Goal: Transaction & Acquisition: Purchase product/service

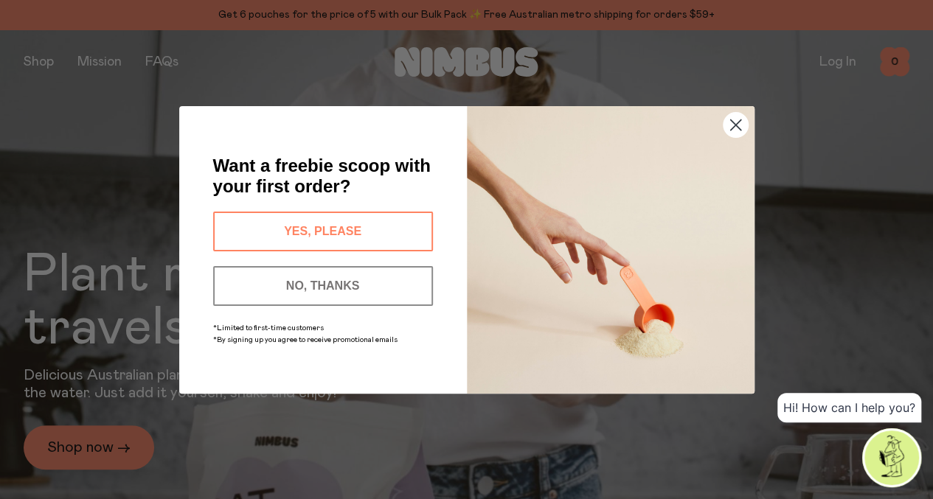
click at [740, 117] on circle "Close dialog" at bounding box center [734, 124] width 24 height 24
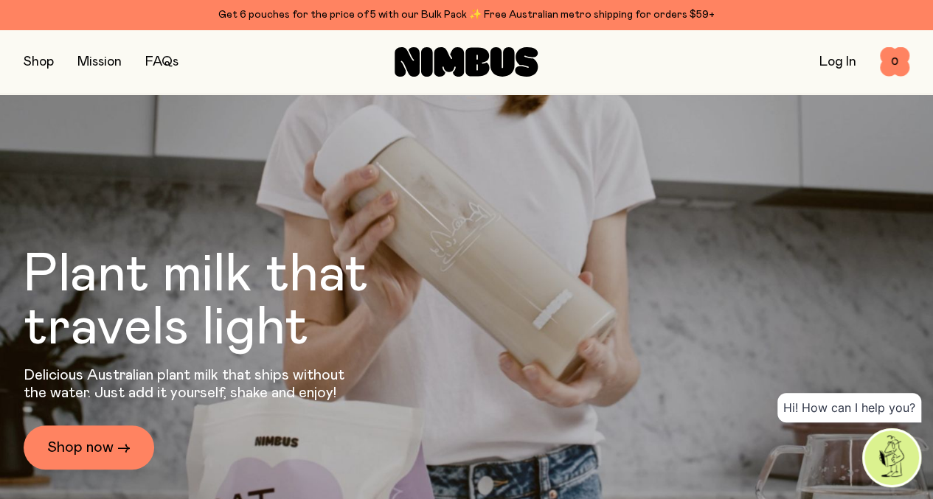
click at [826, 66] on link "Log In" at bounding box center [837, 61] width 37 height 13
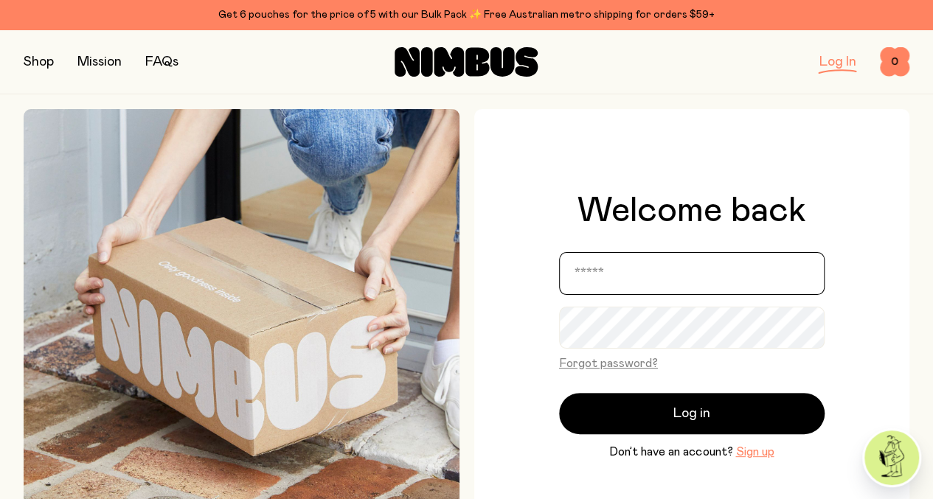
click at [734, 276] on input "email" at bounding box center [691, 273] width 265 height 43
type input "**********"
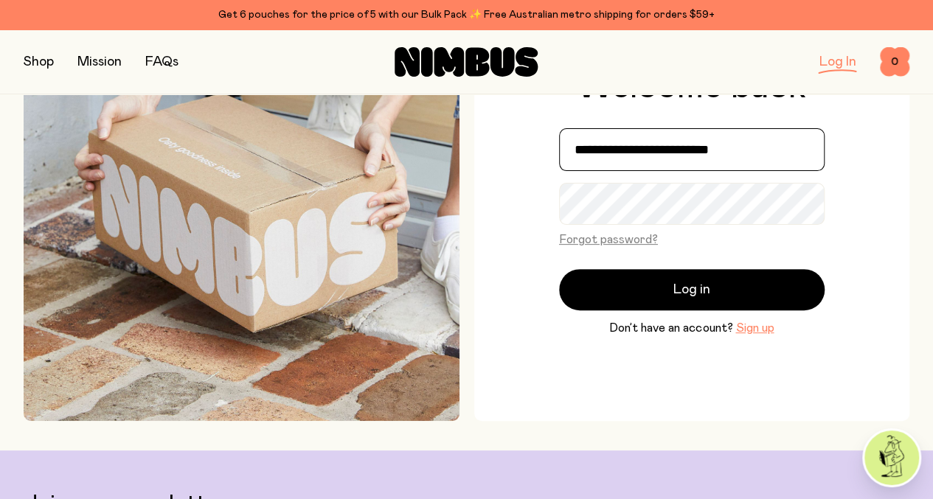
scroll to position [127, 0]
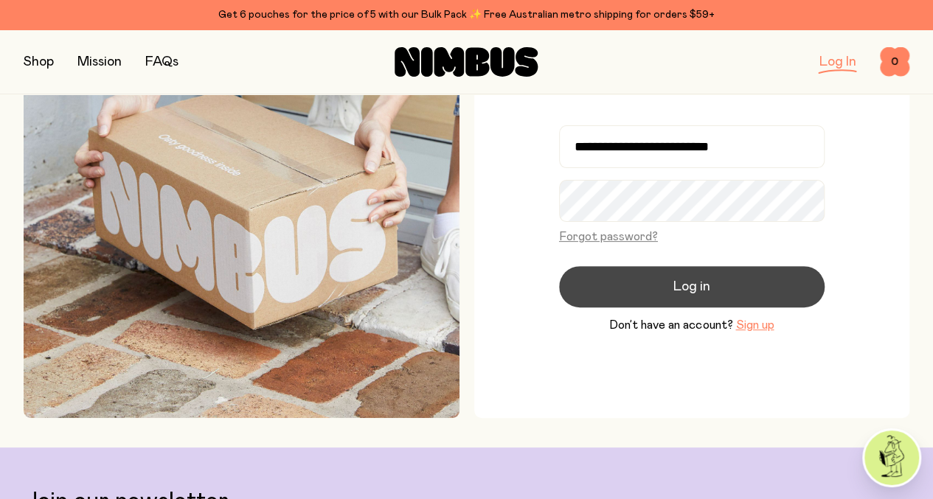
click at [664, 287] on button "Log in" at bounding box center [691, 286] width 265 height 41
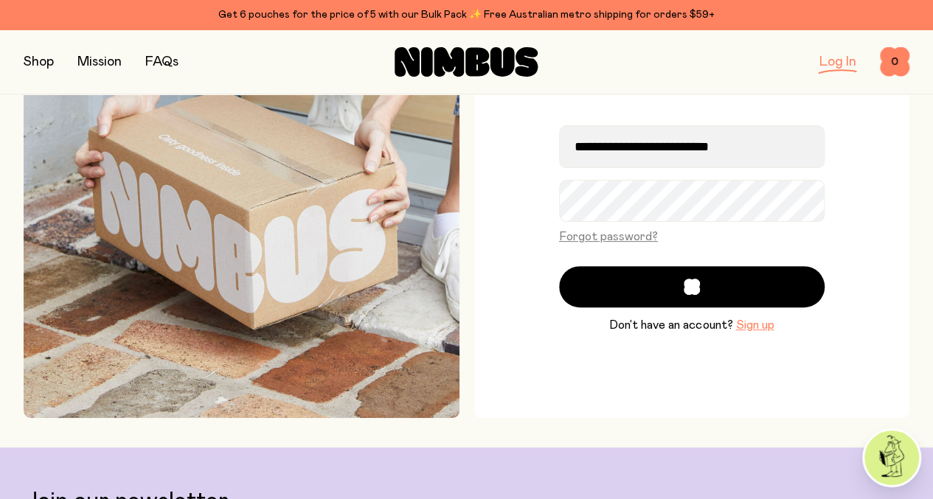
scroll to position [170, 0]
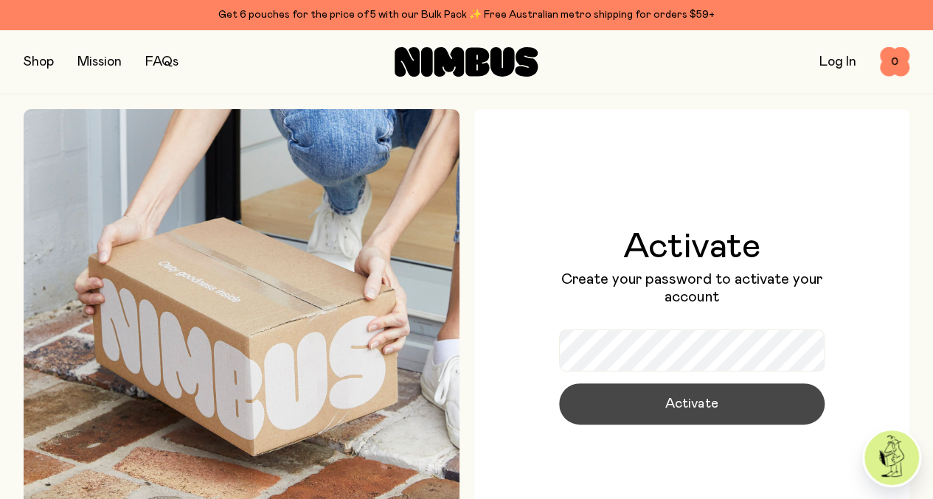
click at [645, 401] on button "Activate" at bounding box center [691, 403] width 265 height 41
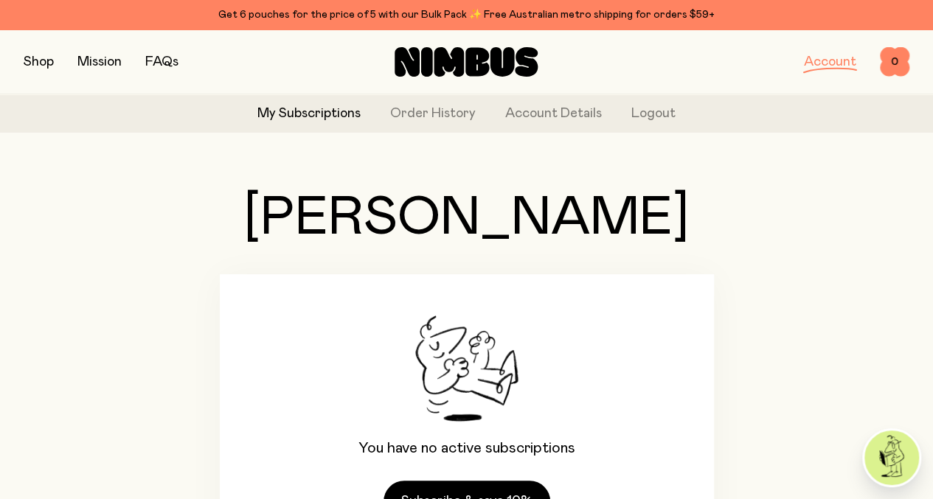
scroll to position [135, 0]
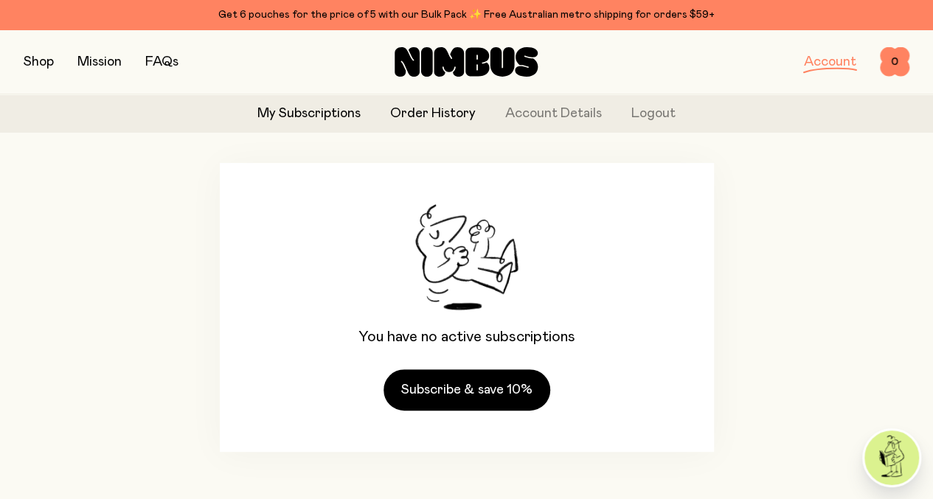
click at [421, 115] on link "Order History" at bounding box center [433, 114] width 86 height 20
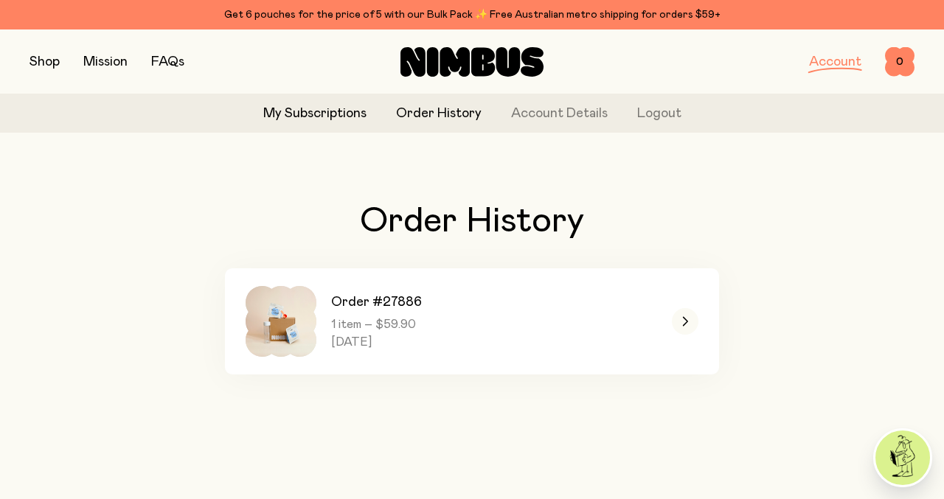
click at [299, 111] on link "My Subscriptions" at bounding box center [314, 114] width 103 height 20
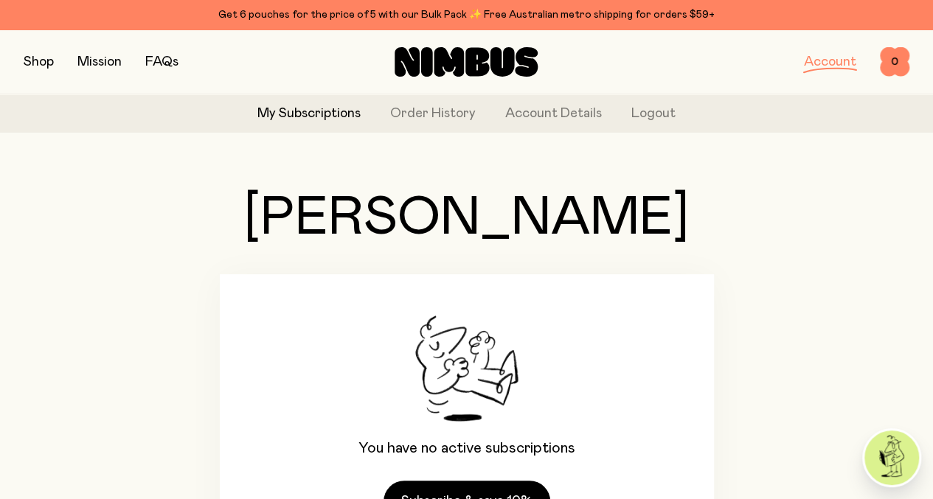
click at [49, 57] on button "button" at bounding box center [39, 62] width 30 height 21
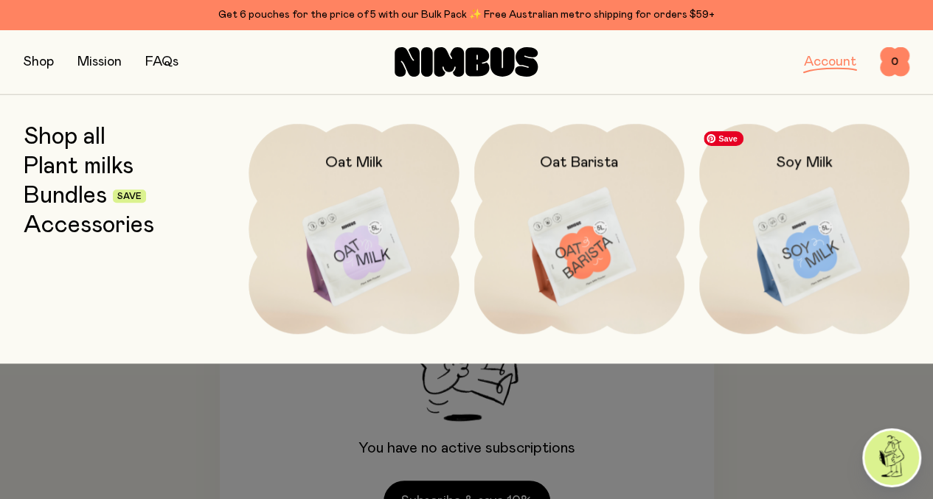
click at [777, 245] on img at bounding box center [804, 247] width 210 height 247
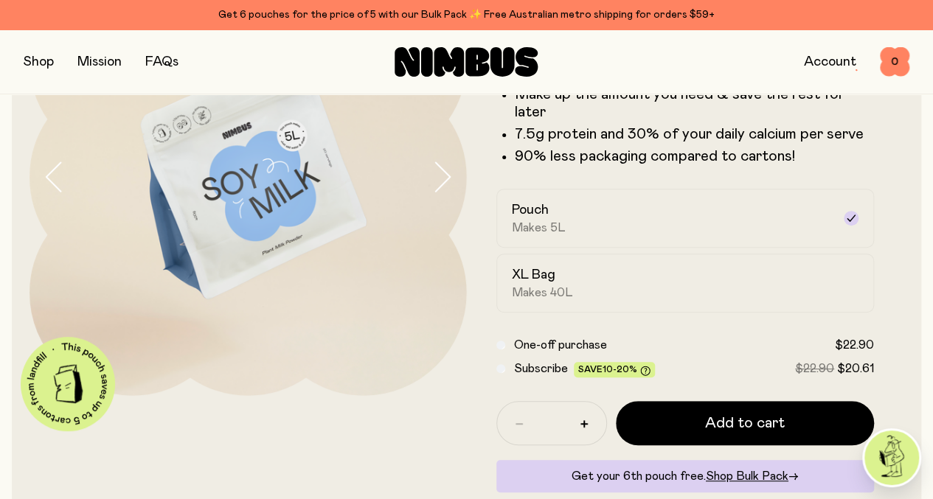
scroll to position [257, 0]
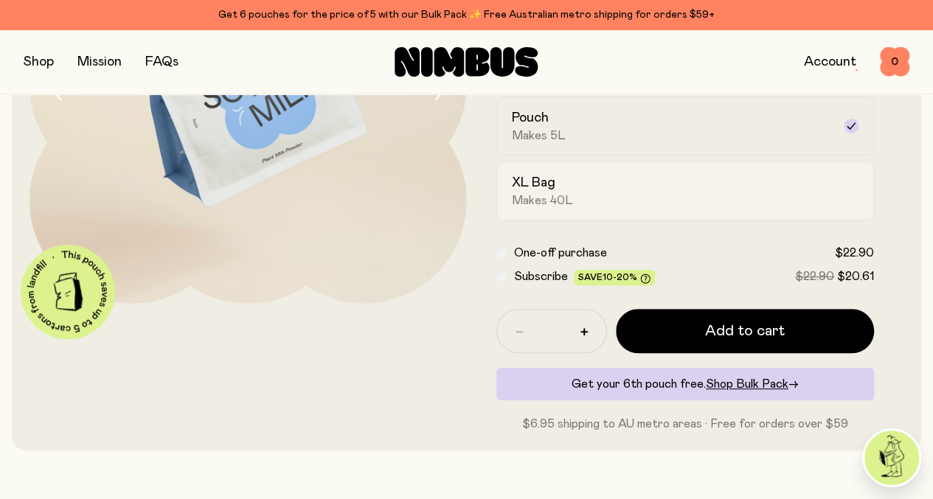
click at [734, 208] on div "XL Bag Makes 40L" at bounding box center [672, 191] width 321 height 34
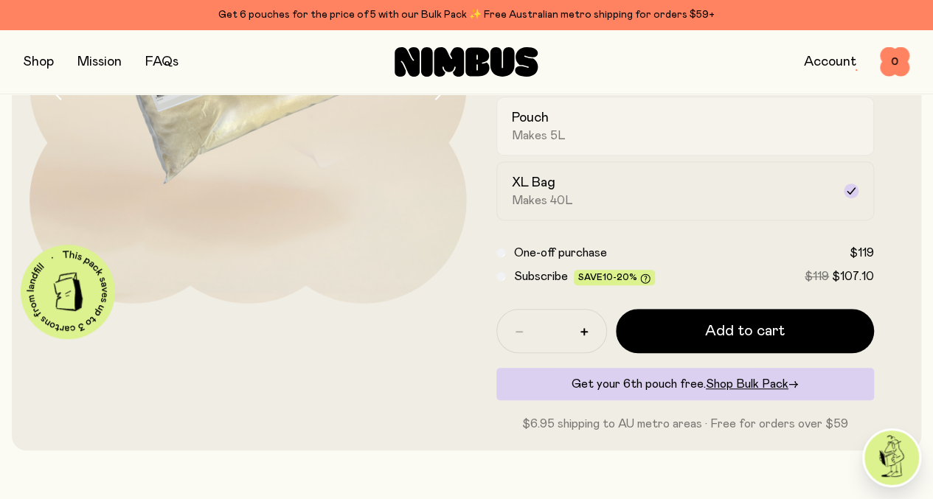
click at [717, 143] on div "Pouch Makes 5L" at bounding box center [672, 126] width 321 height 34
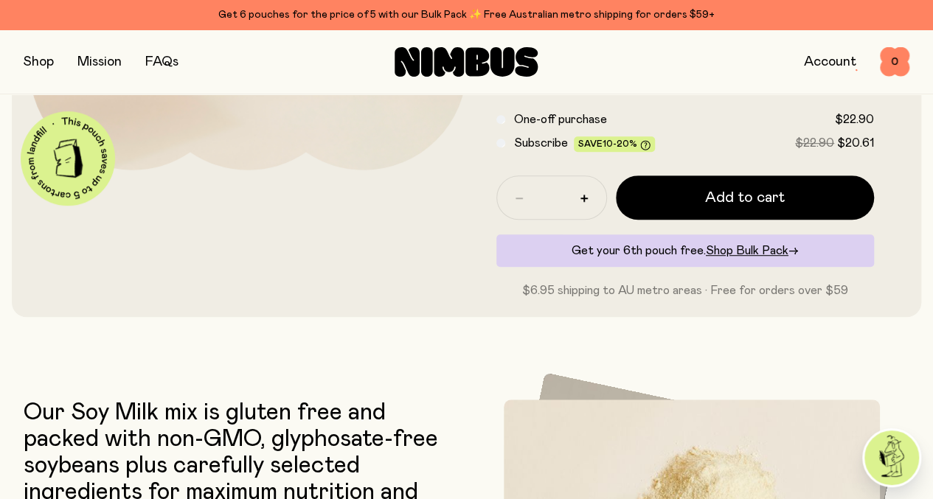
scroll to position [383, 0]
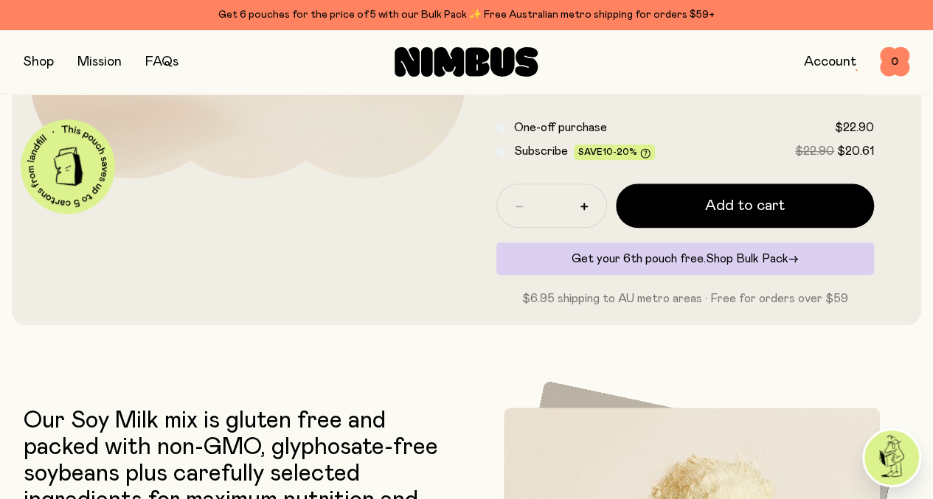
click at [753, 265] on span "Shop Bulk Pack" at bounding box center [746, 259] width 83 height 12
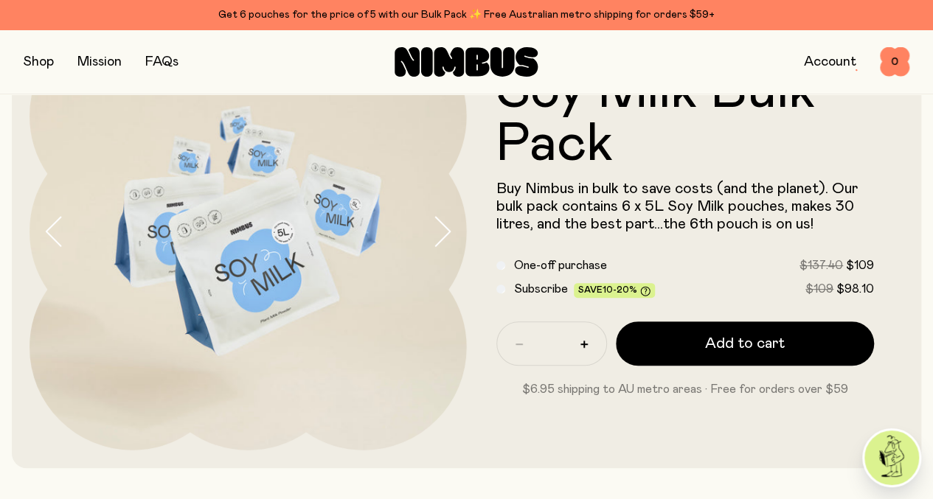
scroll to position [110, 0]
click at [586, 428] on div "Soy Milk Bulk Pack Buy Nimbus in bulk to save costs (and the planet). Our bulk …" at bounding box center [685, 232] width 437 height 437
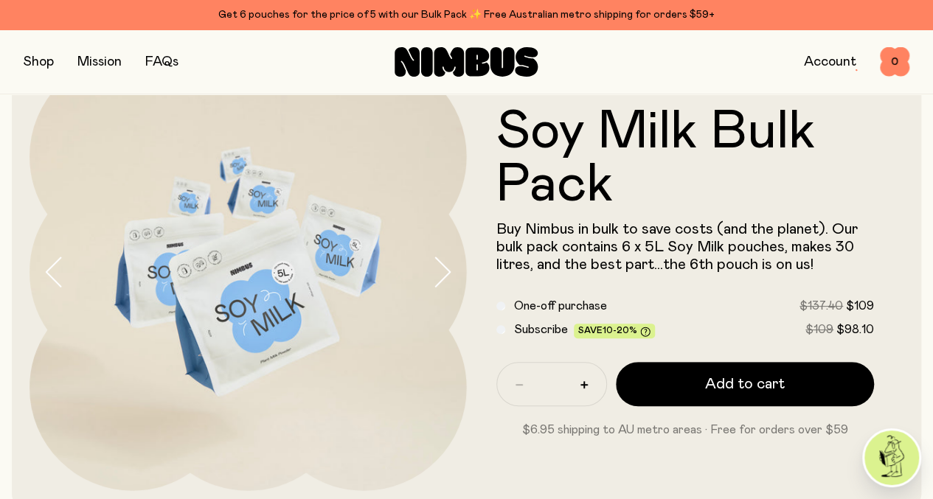
scroll to position [74, 0]
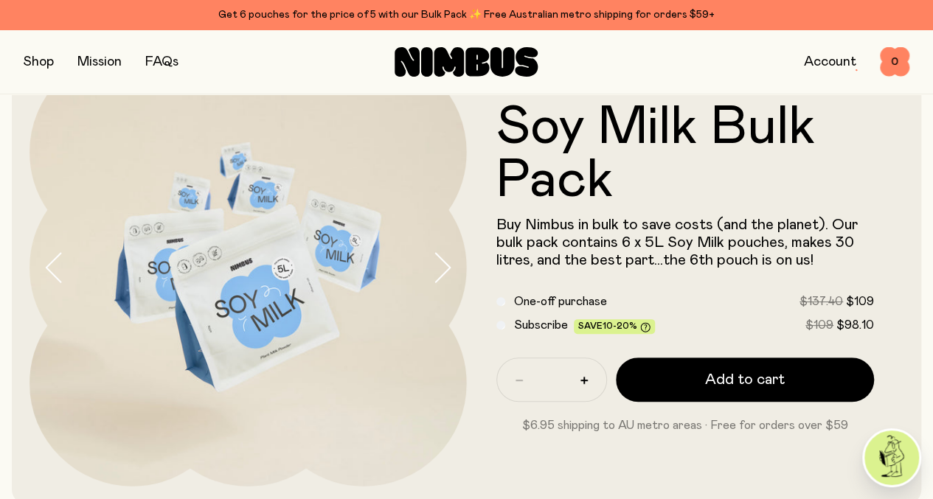
click at [47, 61] on button "button" at bounding box center [39, 62] width 30 height 21
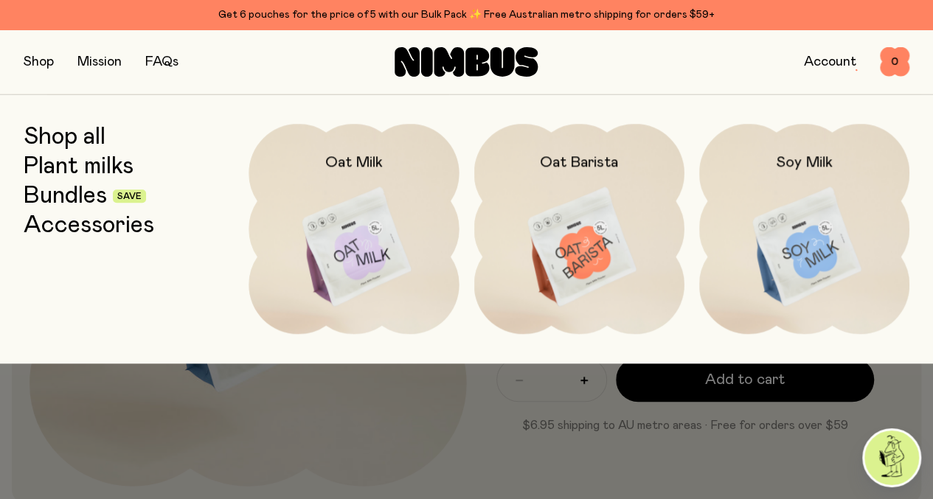
click at [77, 195] on link "Bundles" at bounding box center [65, 196] width 83 height 27
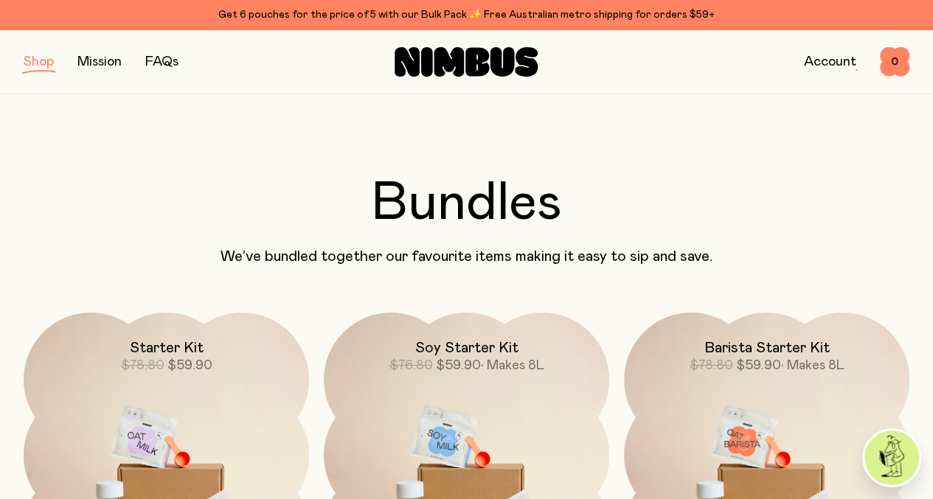
click at [37, 64] on button "button" at bounding box center [39, 62] width 30 height 21
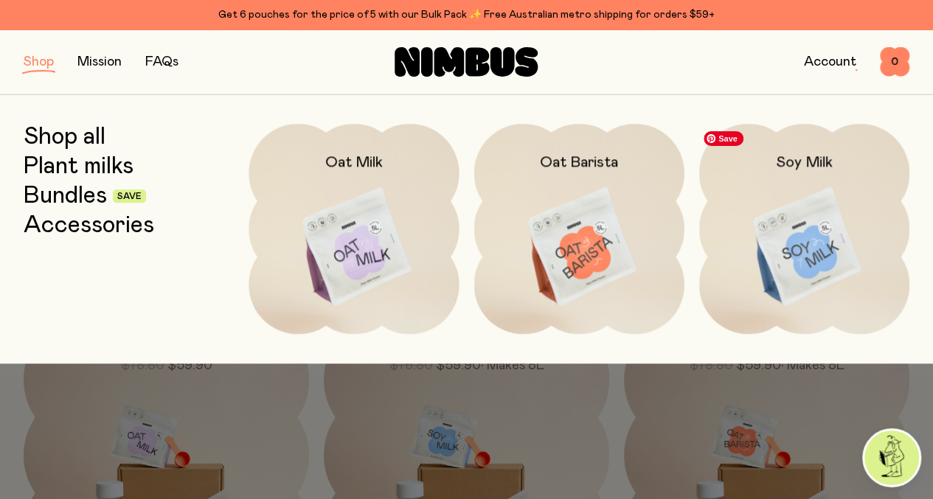
click at [775, 282] on img at bounding box center [804, 247] width 210 height 247
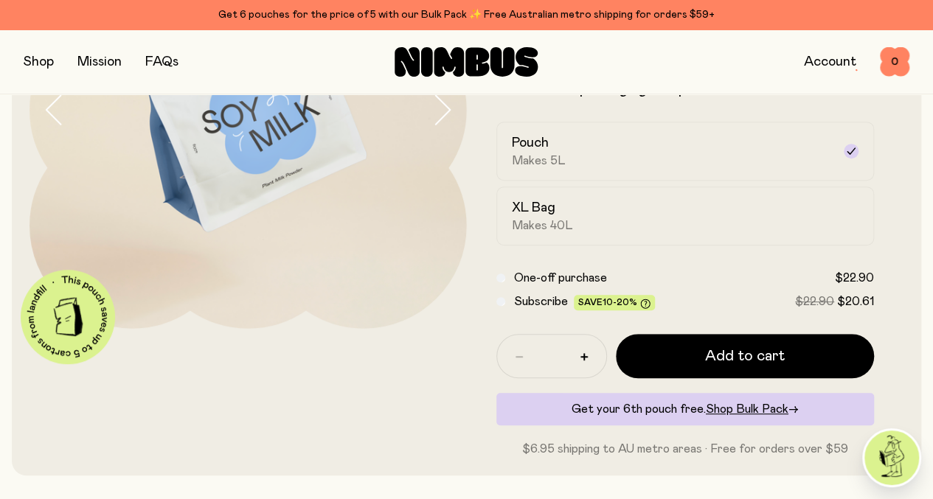
scroll to position [233, 0]
click at [625, 232] on div "XL Bag Makes 40L" at bounding box center [672, 215] width 321 height 34
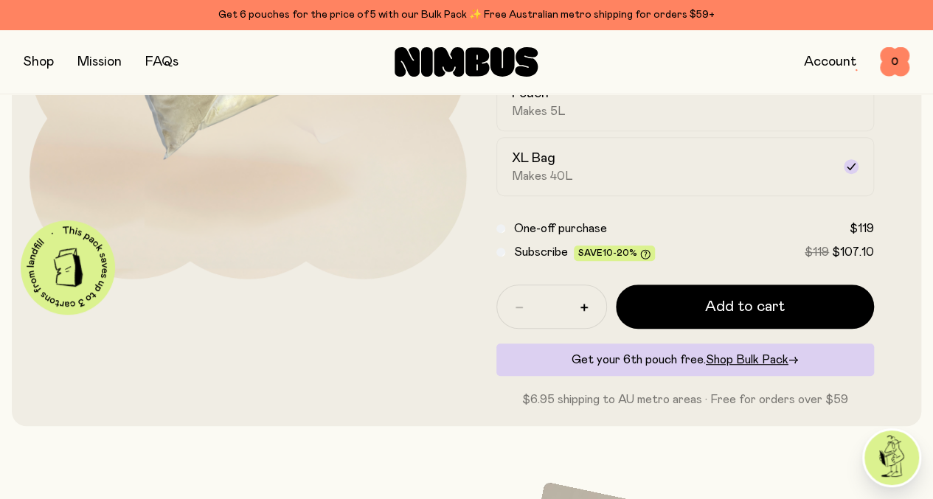
scroll to position [287, 0]
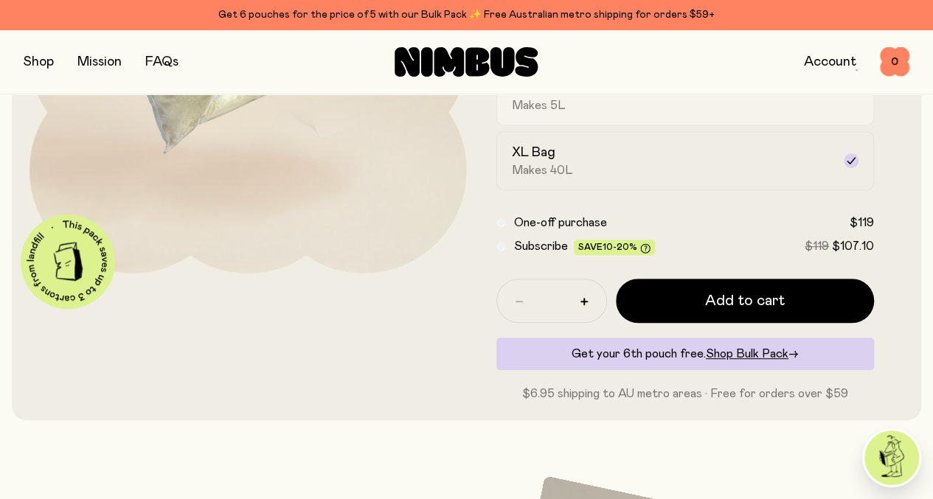
click at [615, 113] on div "Pouch Makes 5L" at bounding box center [672, 96] width 321 height 34
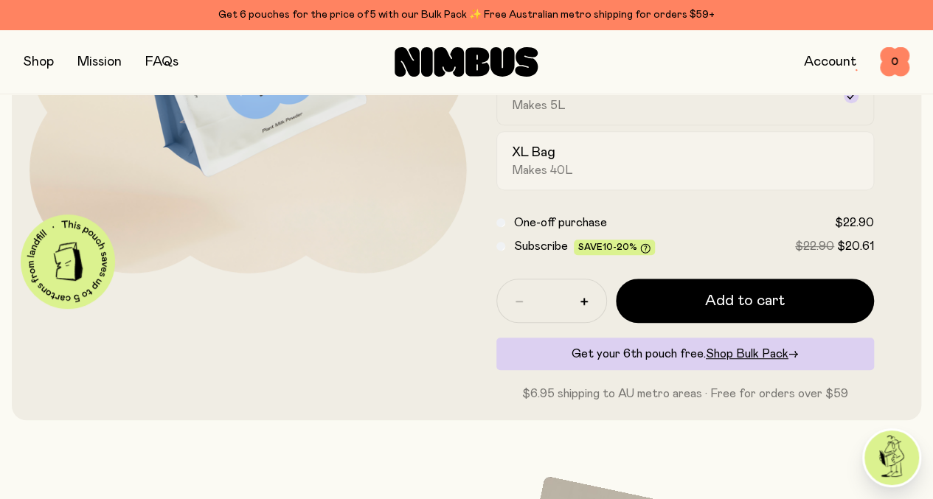
click at [555, 161] on h2 "XL Bag" at bounding box center [533, 153] width 43 height 18
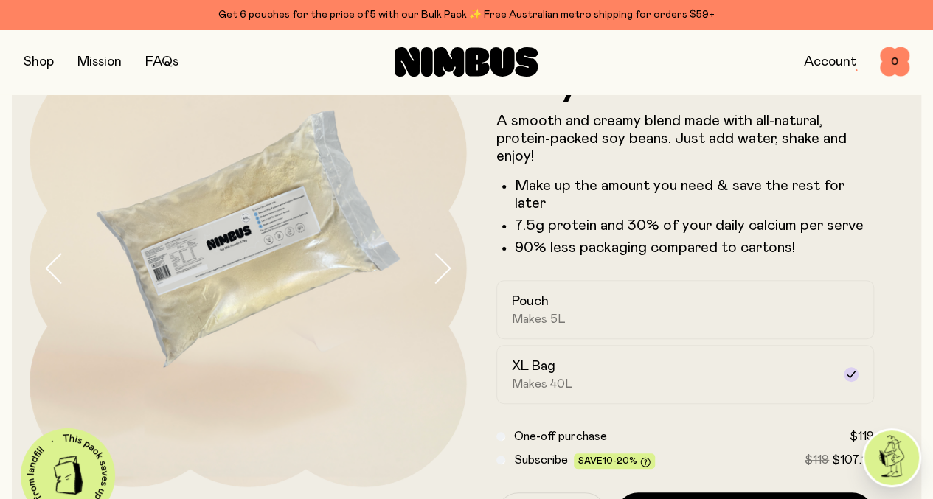
scroll to position [73, 0]
click at [44, 63] on button "button" at bounding box center [39, 62] width 30 height 21
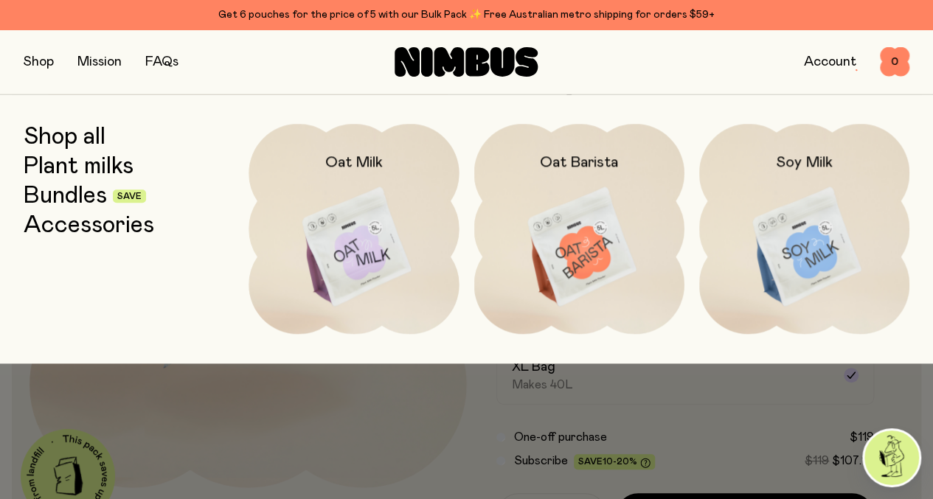
click at [80, 200] on link "Bundles" at bounding box center [65, 196] width 83 height 27
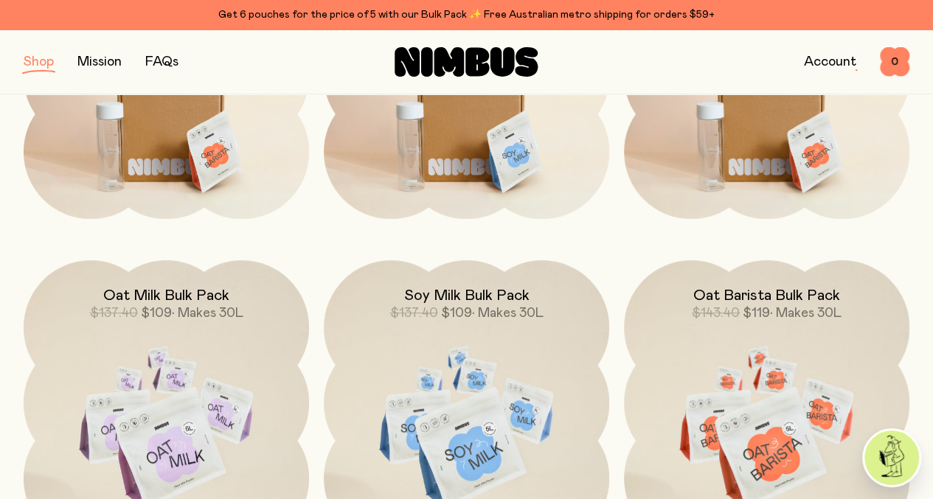
scroll to position [380, 0]
click at [475, 356] on img at bounding box center [466, 426] width 285 height 335
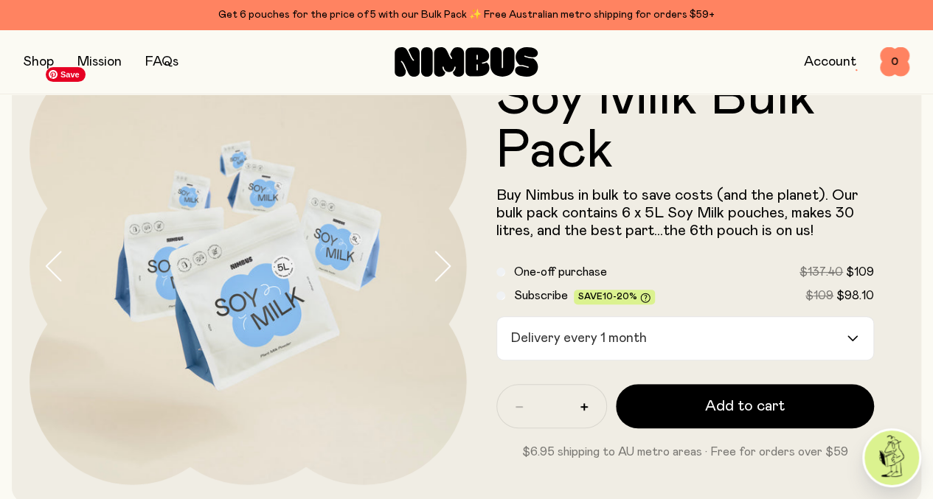
scroll to position [77, 0]
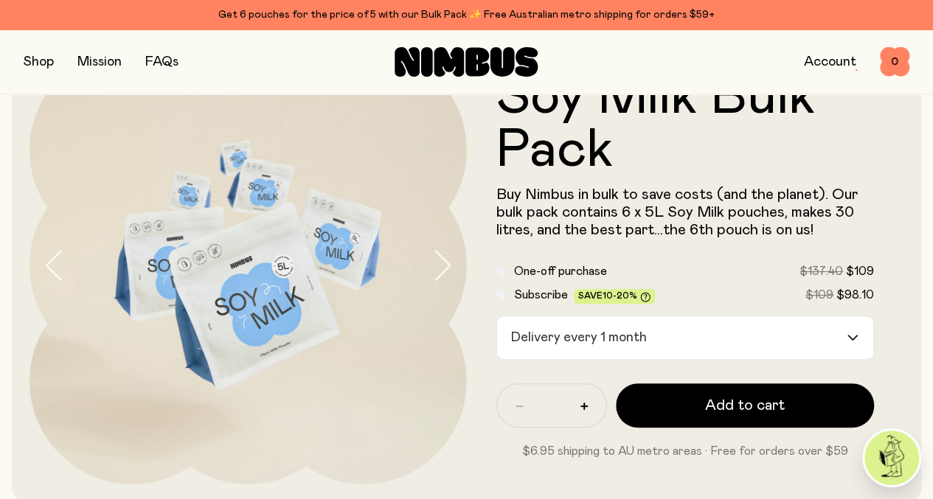
click at [43, 61] on button "button" at bounding box center [39, 62] width 30 height 21
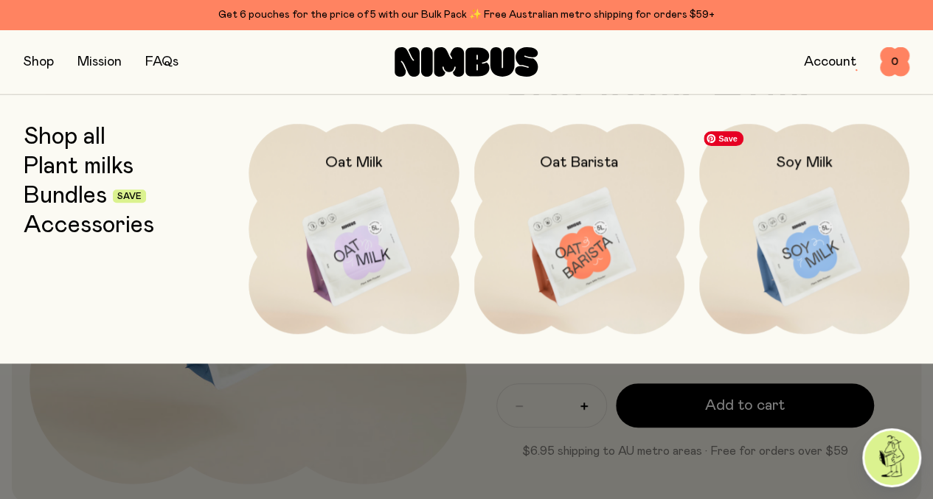
click at [811, 272] on img at bounding box center [804, 247] width 210 height 247
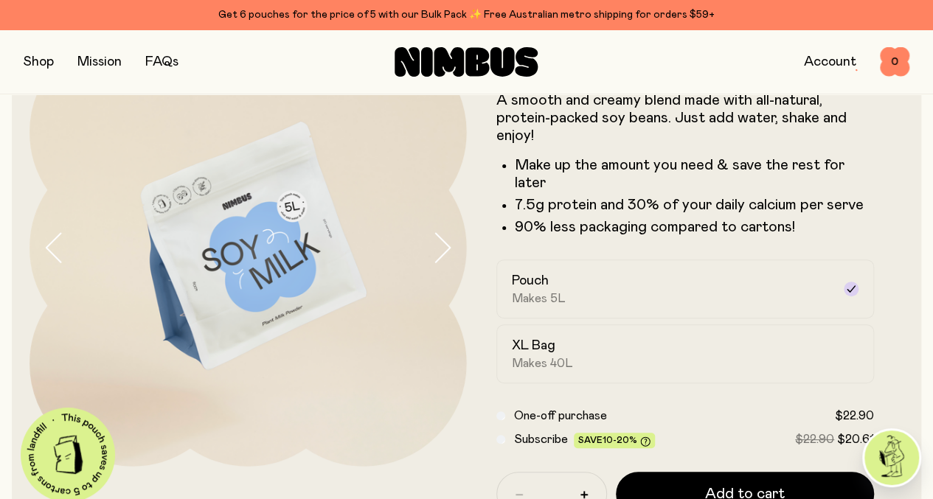
scroll to position [102, 0]
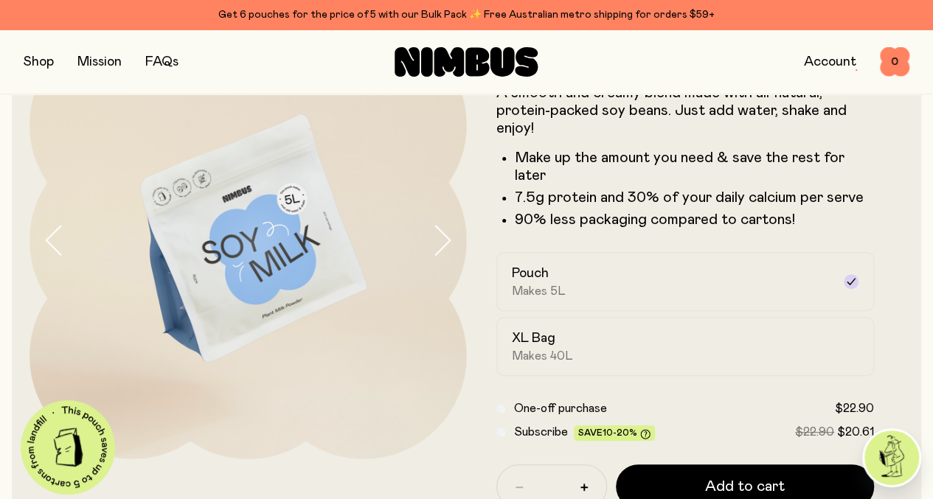
click at [698, 363] on div "XL Bag Makes 40L" at bounding box center [672, 347] width 321 height 34
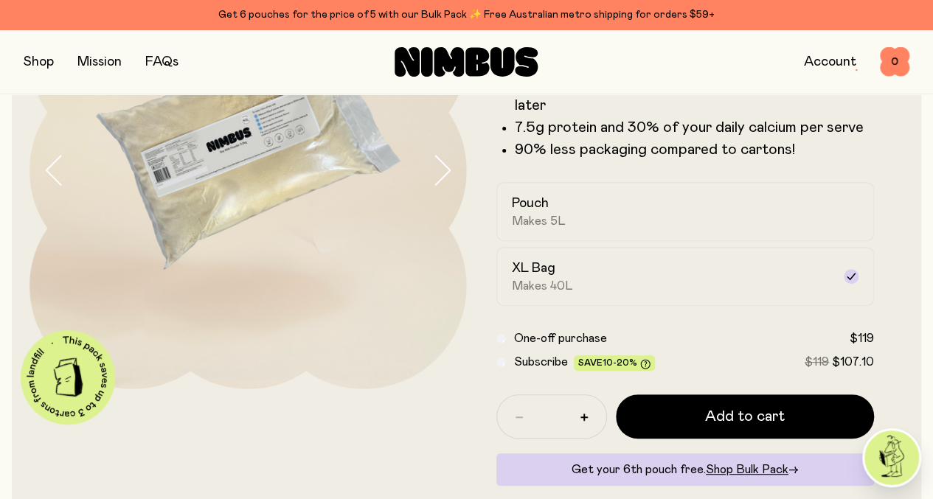
scroll to position [175, 0]
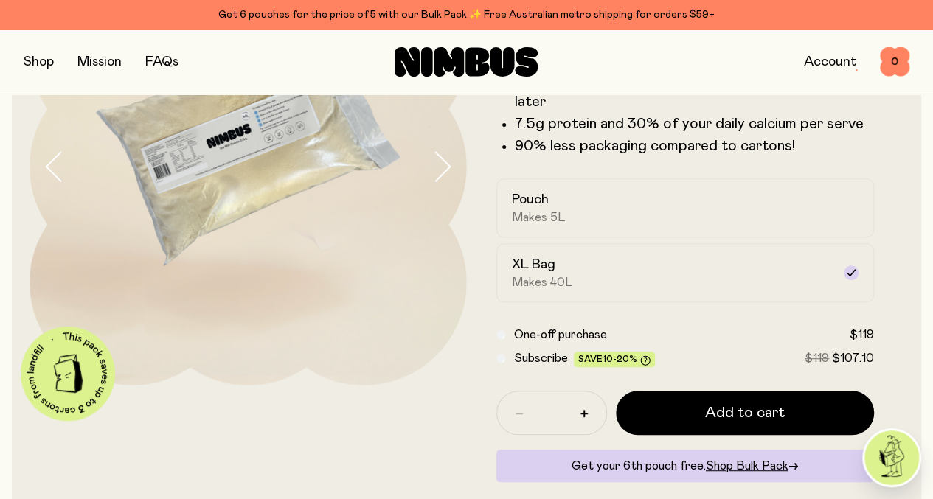
click at [534, 367] on div "Subscribe Save 10-20% $119 $107.10" at bounding box center [685, 358] width 378 height 18
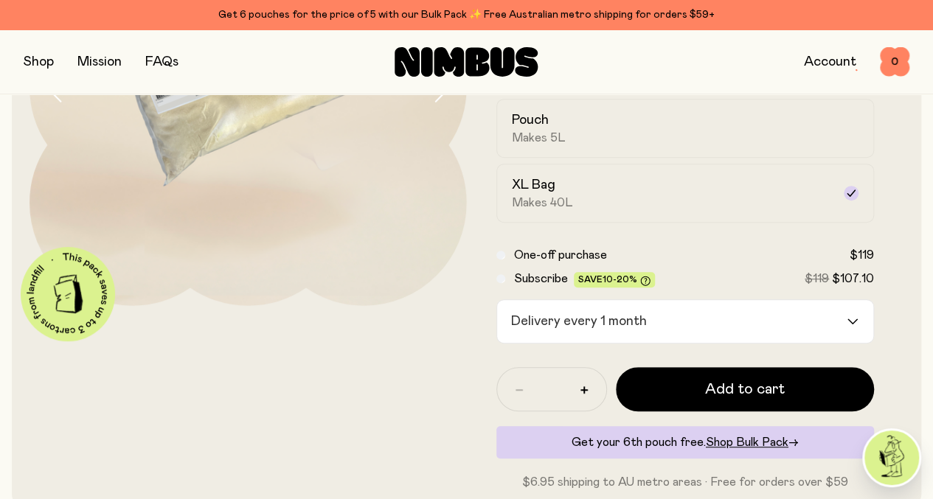
scroll to position [256, 0]
click at [846, 342] on div "Loading..." at bounding box center [859, 320] width 27 height 43
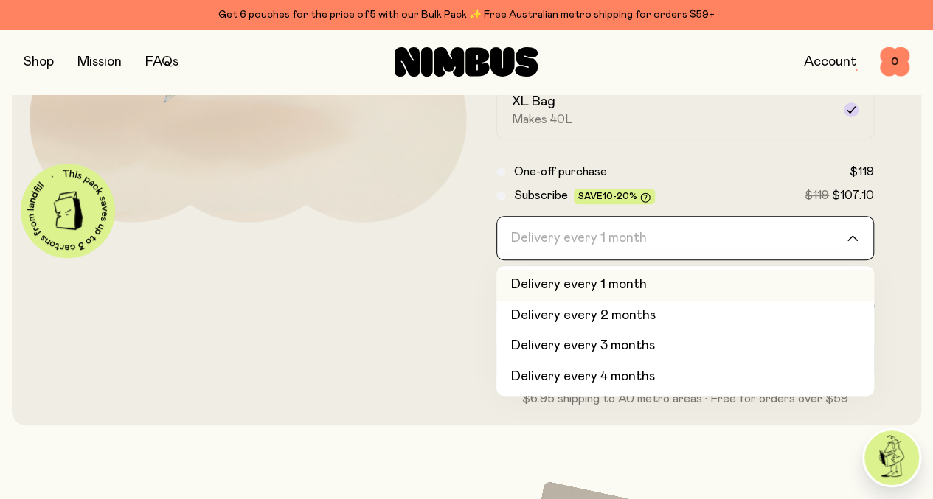
scroll to position [339, 0]
click at [846, 259] on div "Loading..." at bounding box center [859, 237] width 27 height 43
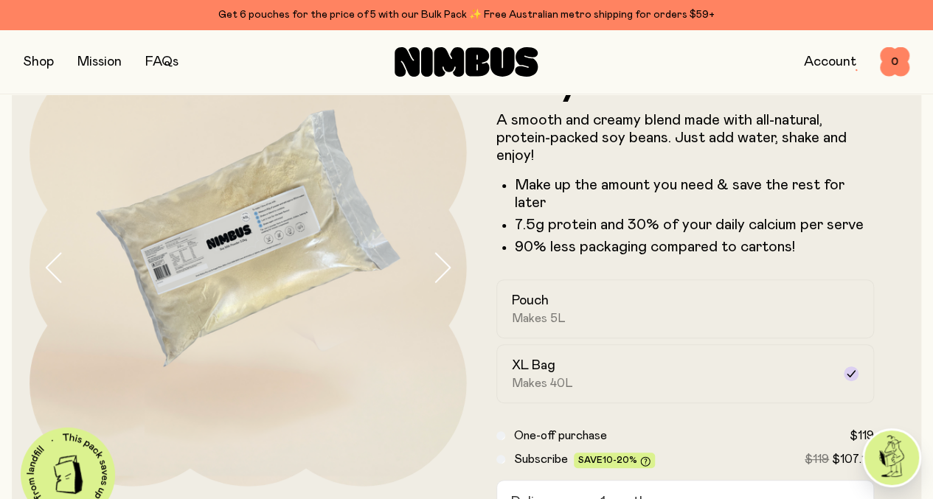
scroll to position [74, 0]
click at [278, 345] on img at bounding box center [247, 268] width 437 height 437
click at [548, 310] on h2 "Pouch" at bounding box center [530, 302] width 37 height 18
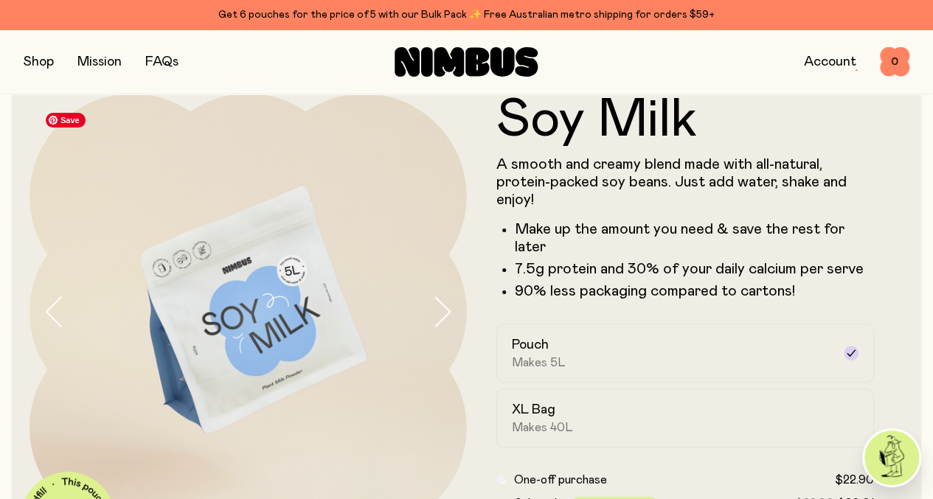
scroll to position [0, 0]
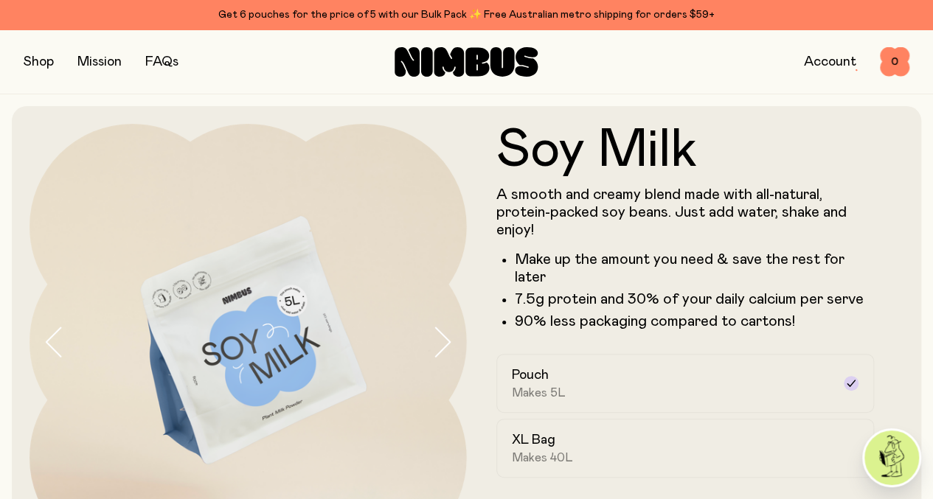
click at [50, 66] on button "button" at bounding box center [39, 62] width 30 height 21
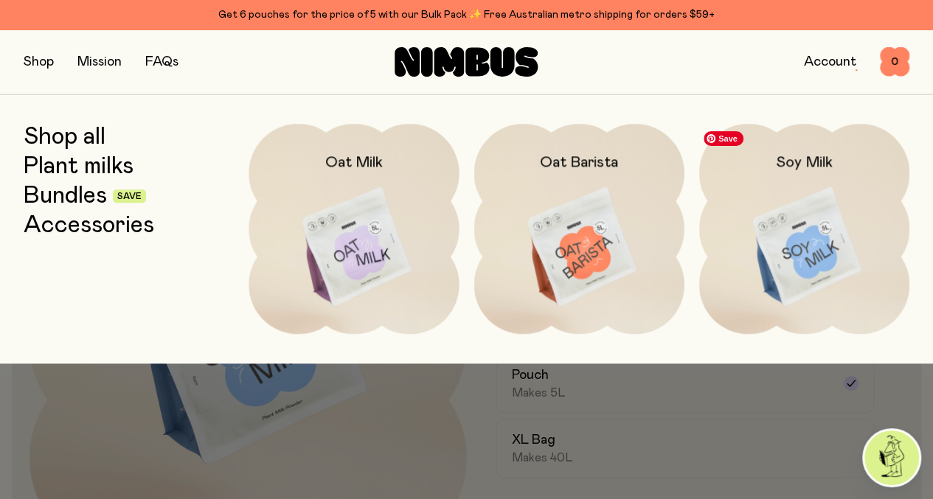
click at [829, 248] on img at bounding box center [804, 247] width 210 height 247
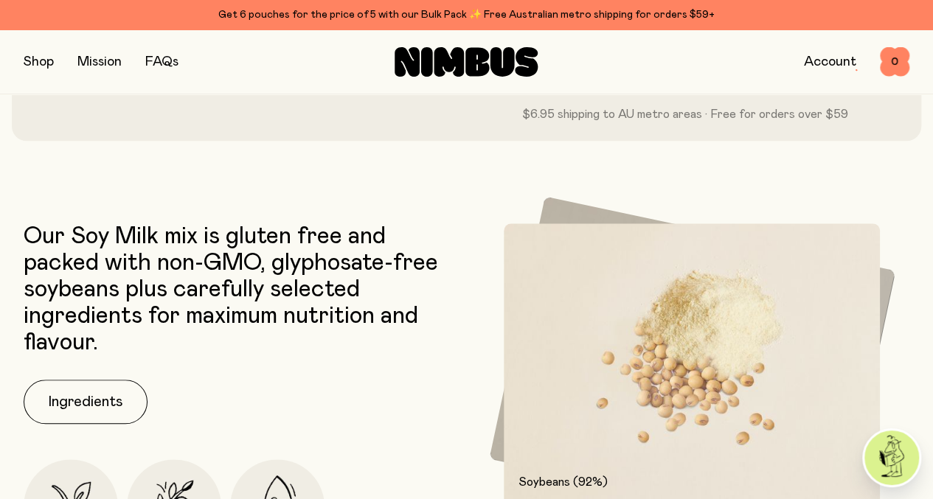
scroll to position [493, 0]
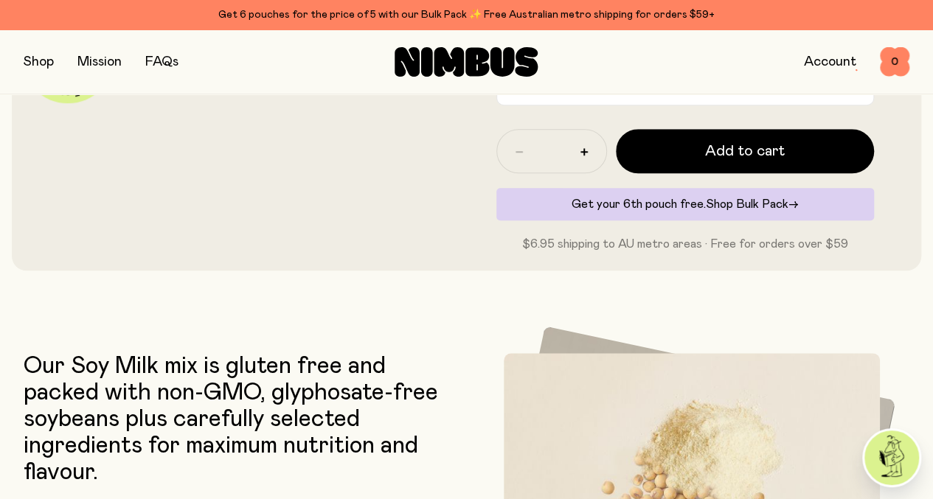
click at [738, 210] on span "Shop Bulk Pack" at bounding box center [746, 204] width 83 height 12
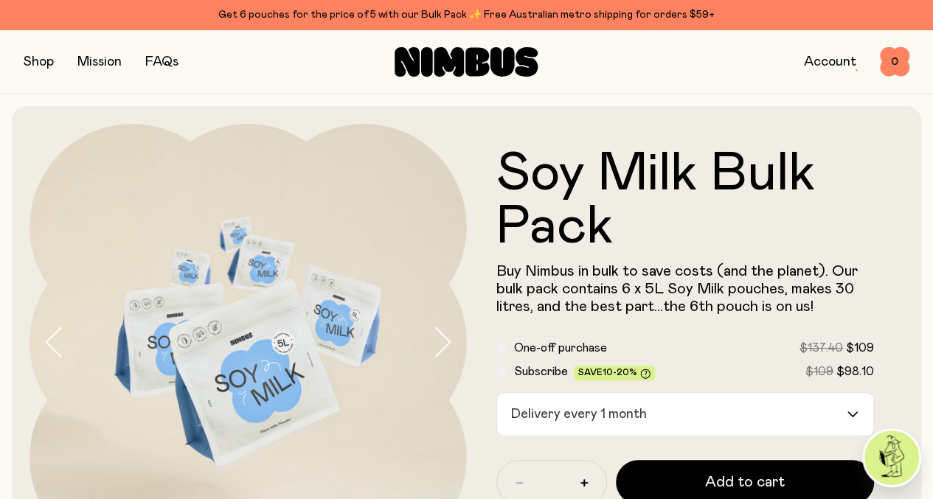
click at [52, 64] on button "button" at bounding box center [39, 62] width 30 height 21
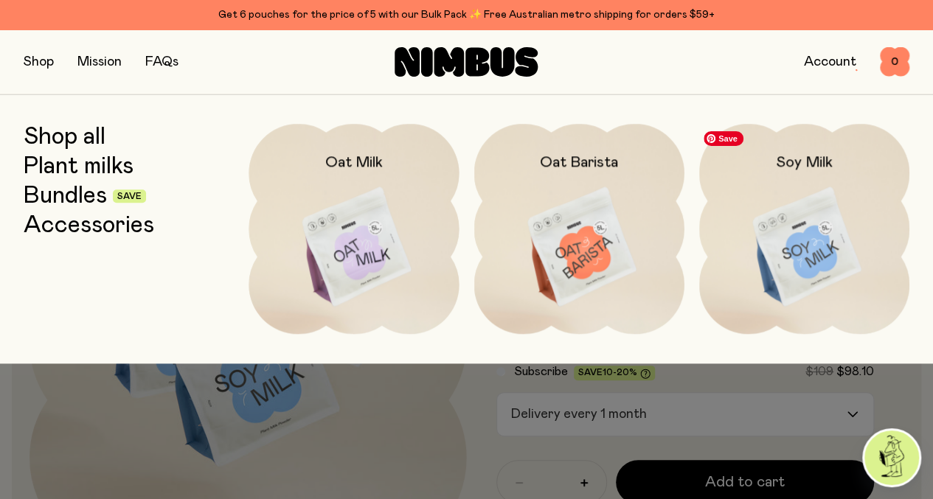
click at [750, 229] on img at bounding box center [804, 247] width 210 height 247
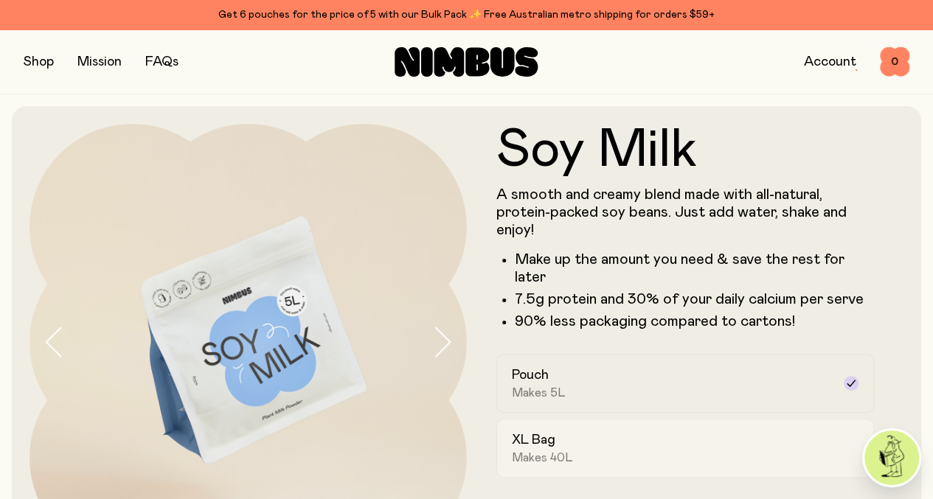
click at [555, 449] on h2 "XL Bag" at bounding box center [533, 440] width 43 height 18
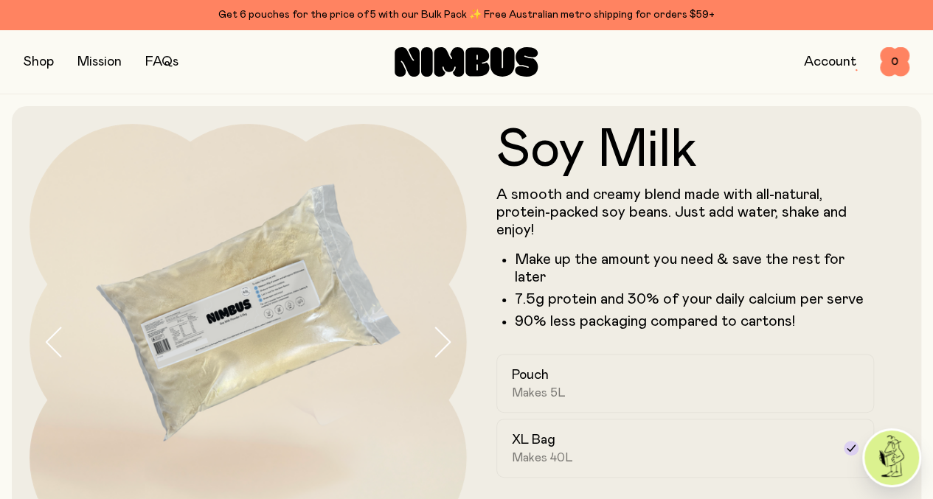
click at [819, 60] on link "Account" at bounding box center [829, 61] width 52 height 13
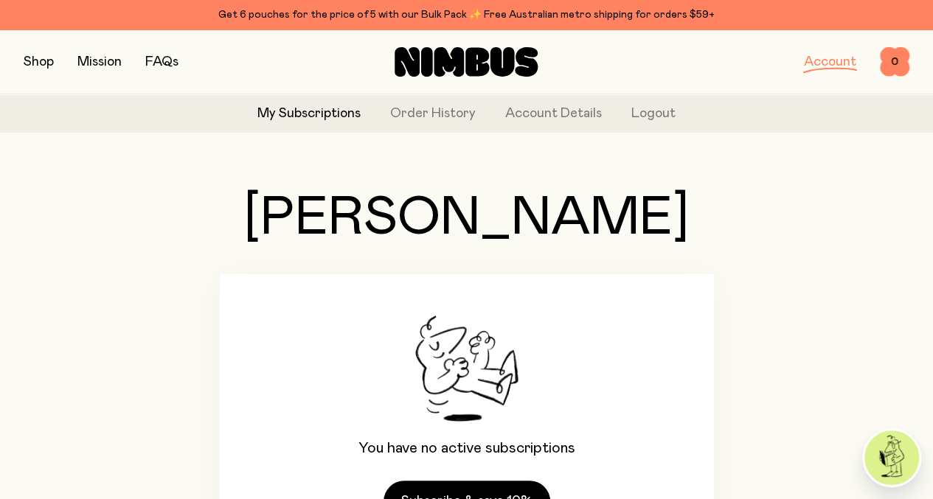
scroll to position [135, 0]
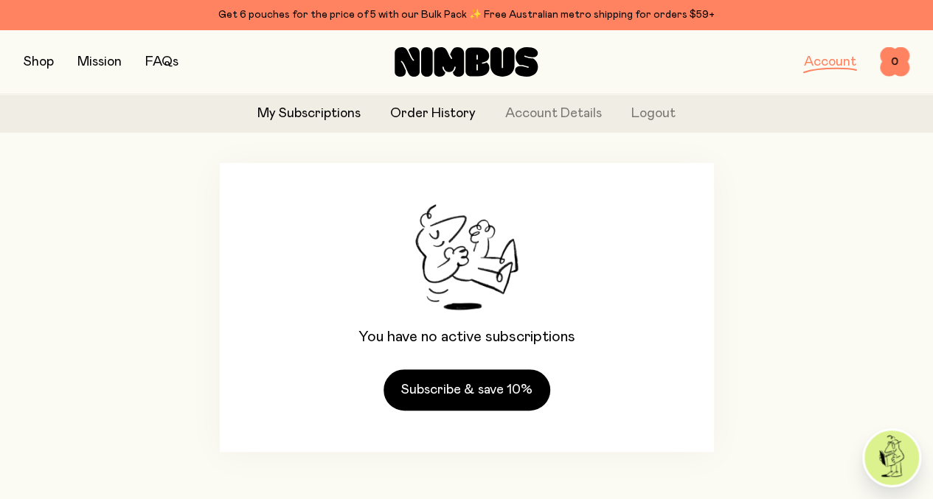
click at [453, 111] on link "Order History" at bounding box center [433, 114] width 86 height 20
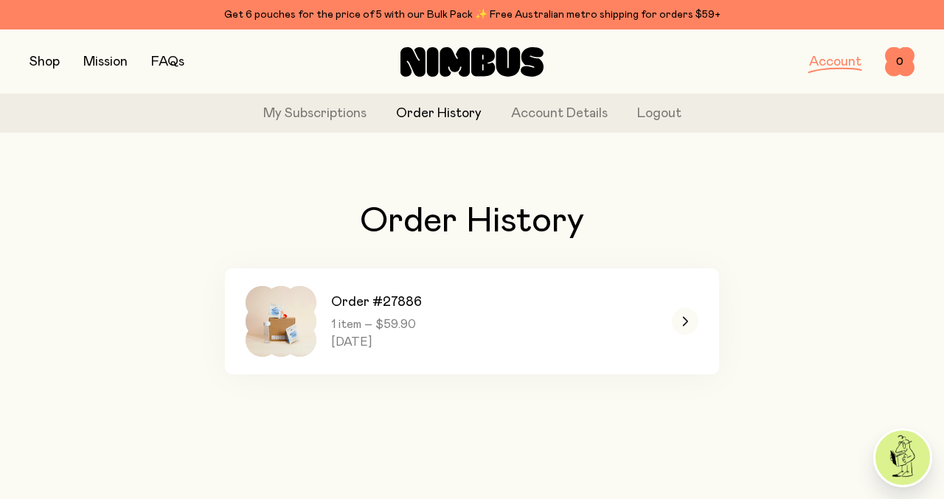
click at [150, 318] on div "Order History Order #27886 1 item – $59.90 Sunday, July 27, 2025" at bounding box center [471, 288] width 885 height 289
click at [310, 115] on link "My Subscriptions" at bounding box center [314, 114] width 103 height 20
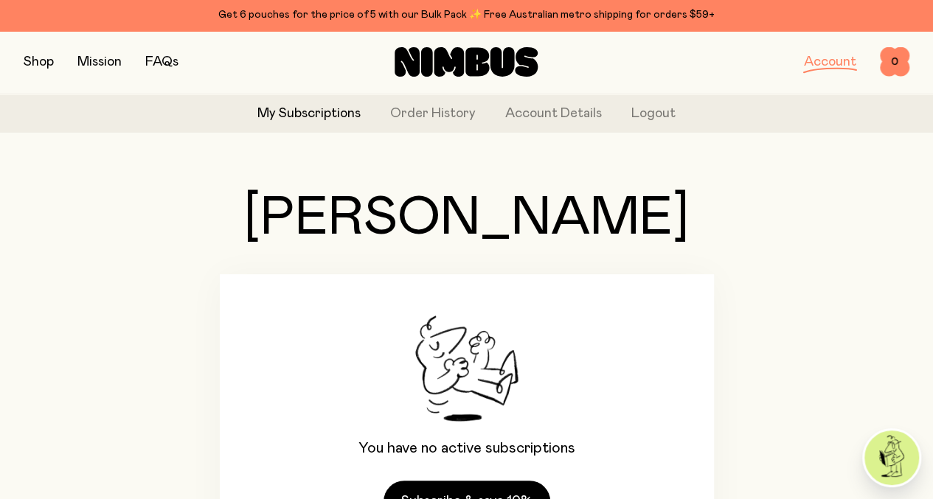
click at [54, 59] on button "button" at bounding box center [39, 62] width 30 height 21
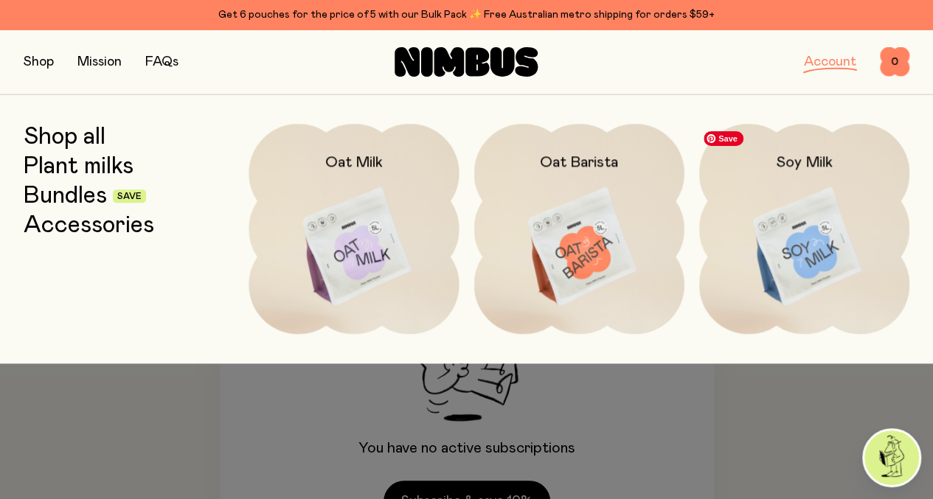
click at [761, 201] on img at bounding box center [804, 247] width 210 height 247
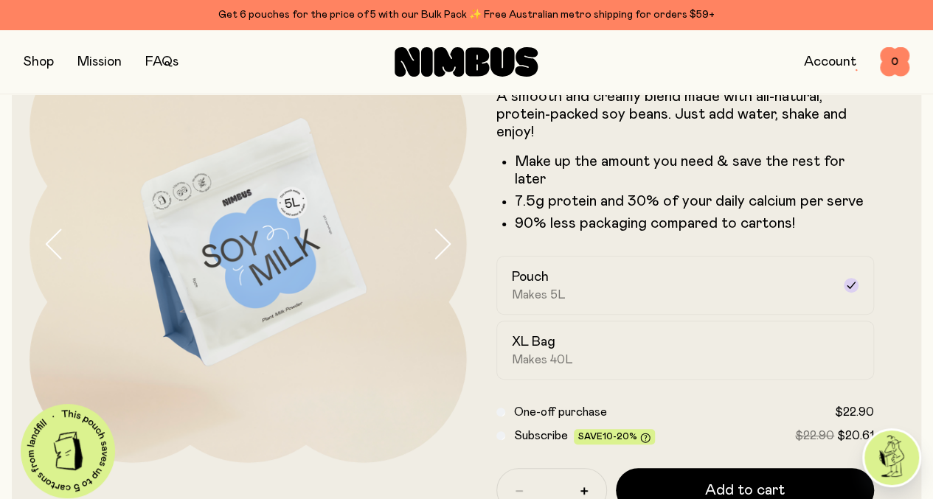
scroll to position [147, 0]
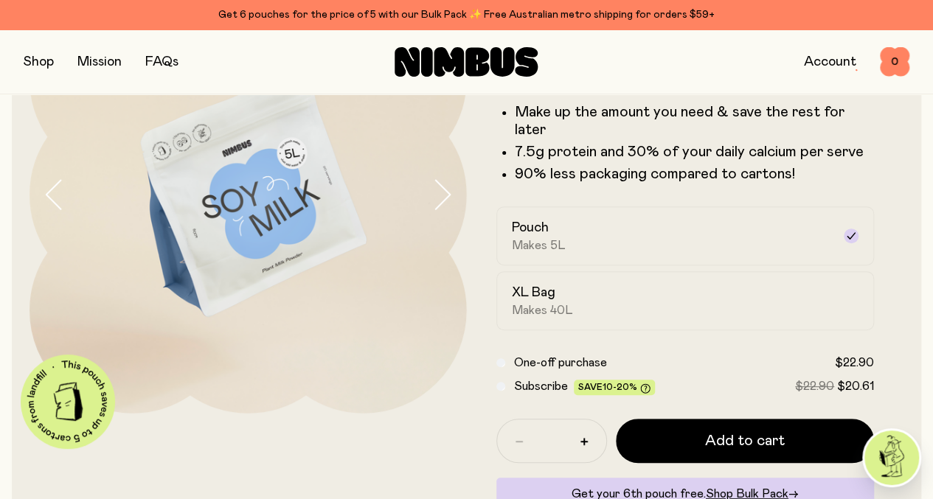
click at [702, 318] on div "XL Bag Makes 40L" at bounding box center [672, 301] width 321 height 34
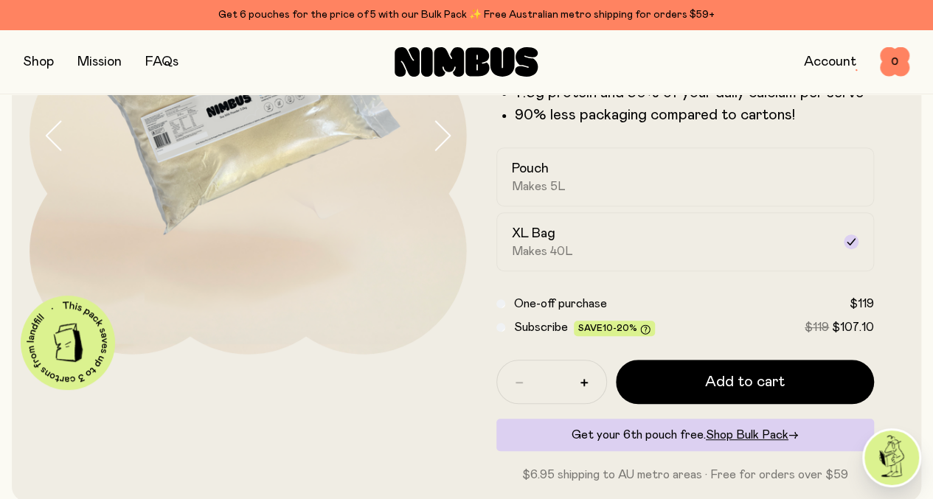
scroll to position [217, 0]
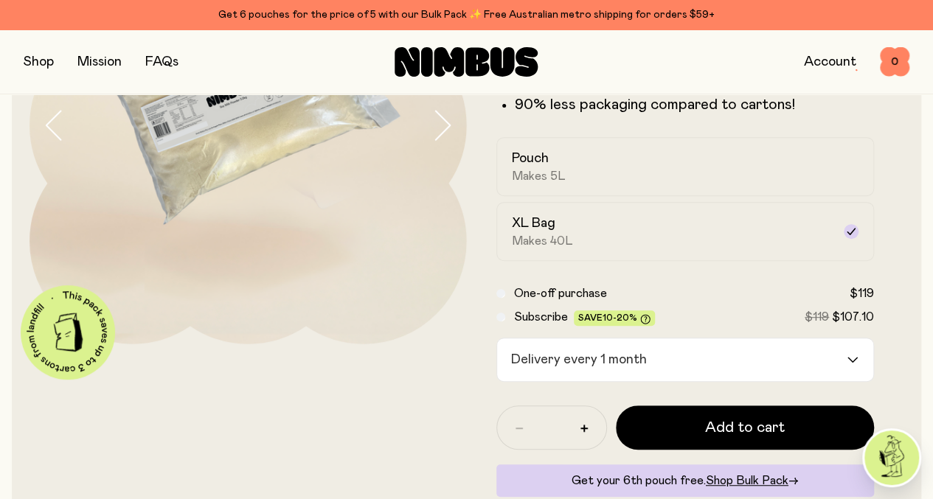
click at [706, 381] on input "Search for option" at bounding box center [748, 359] width 193 height 43
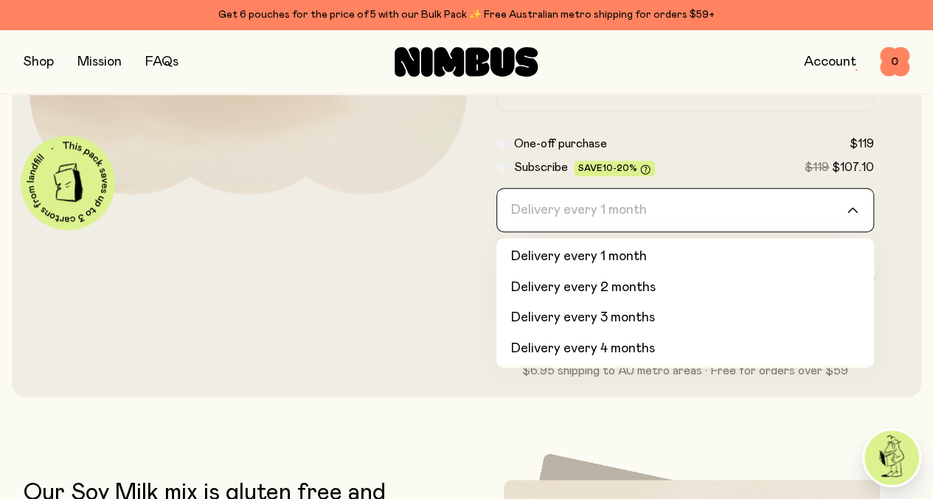
scroll to position [28, 0]
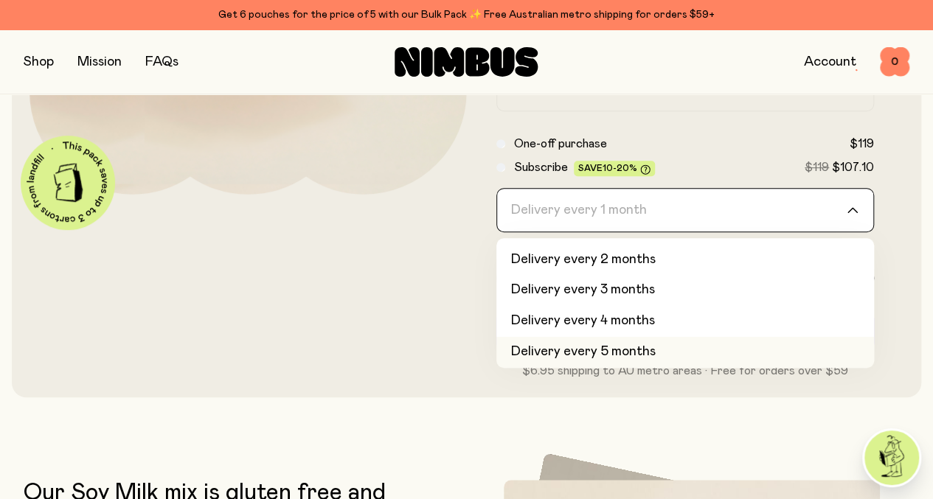
click at [791, 368] on li "Delivery every 5 months" at bounding box center [685, 352] width 378 height 31
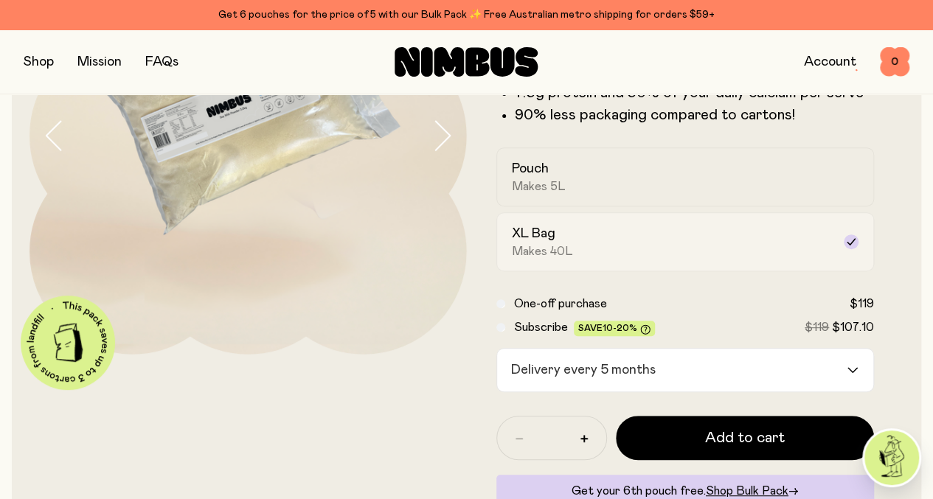
scroll to position [0, 0]
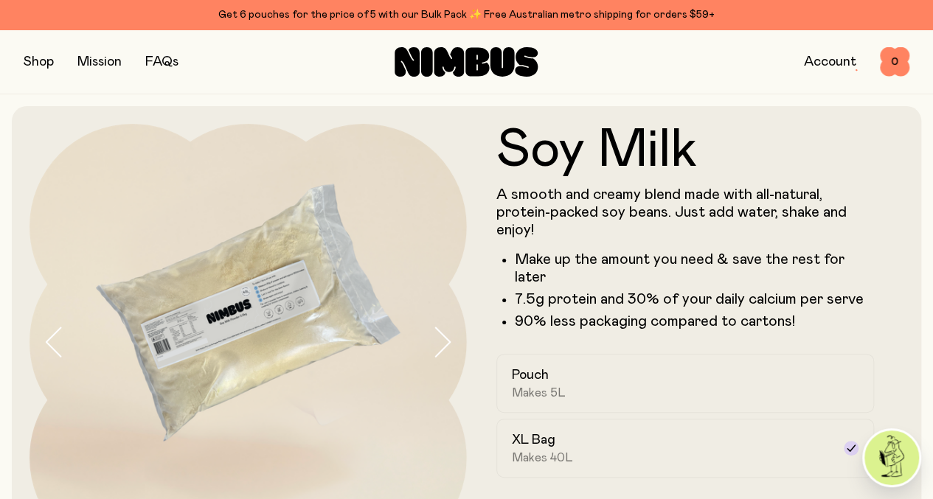
click at [43, 69] on button "button" at bounding box center [39, 62] width 30 height 21
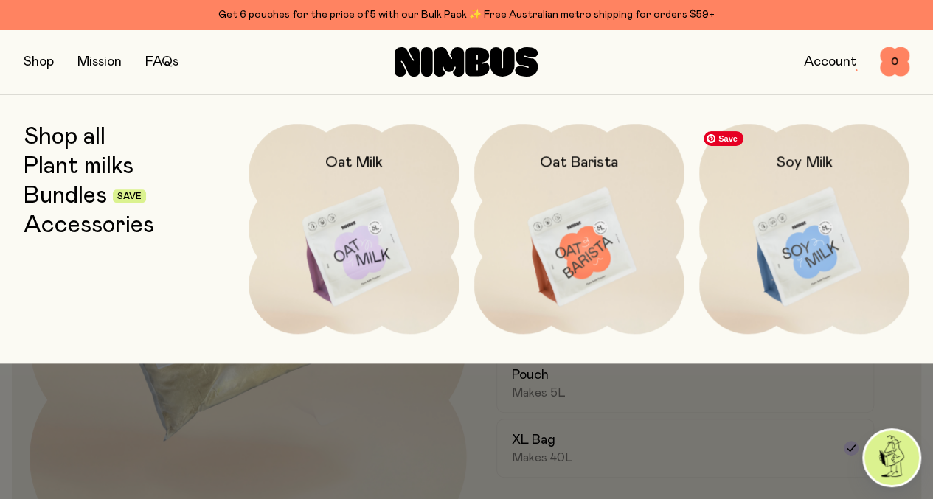
click at [786, 197] on img at bounding box center [804, 247] width 210 height 247
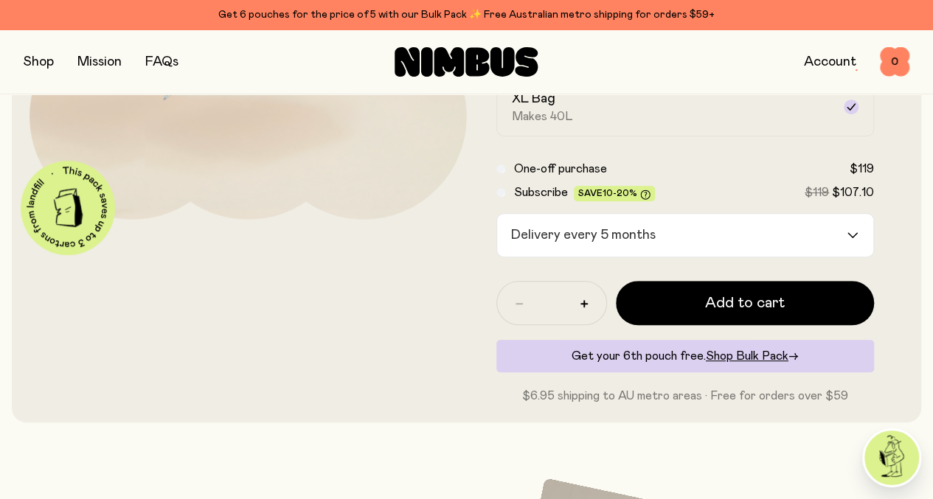
scroll to position [366, 0]
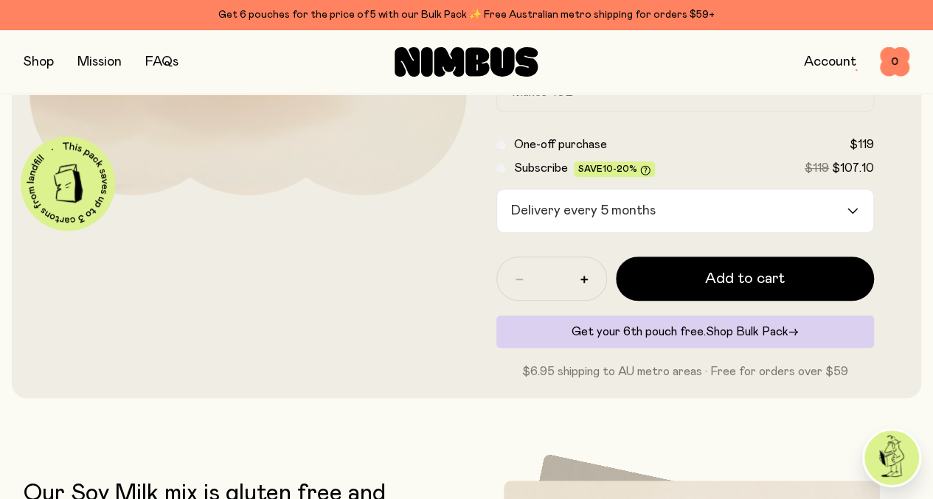
click at [739, 338] on span "Shop Bulk Pack" at bounding box center [746, 332] width 83 height 12
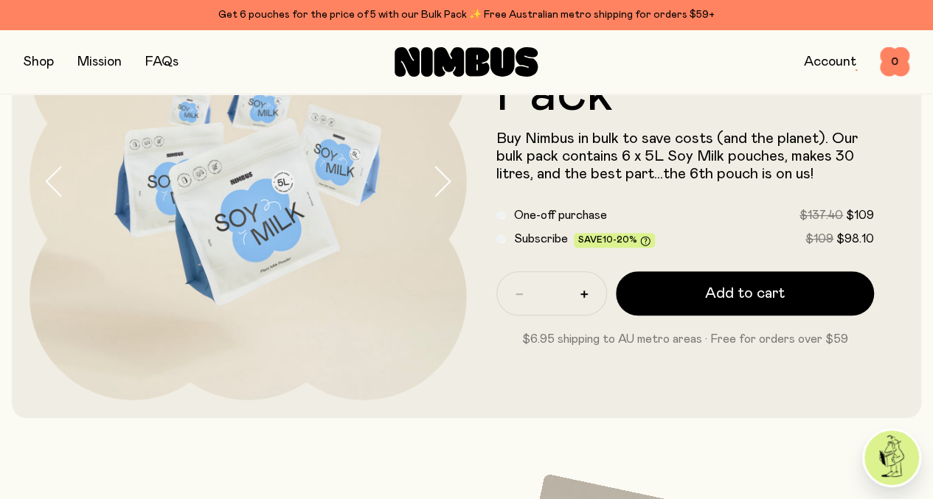
scroll to position [162, 0]
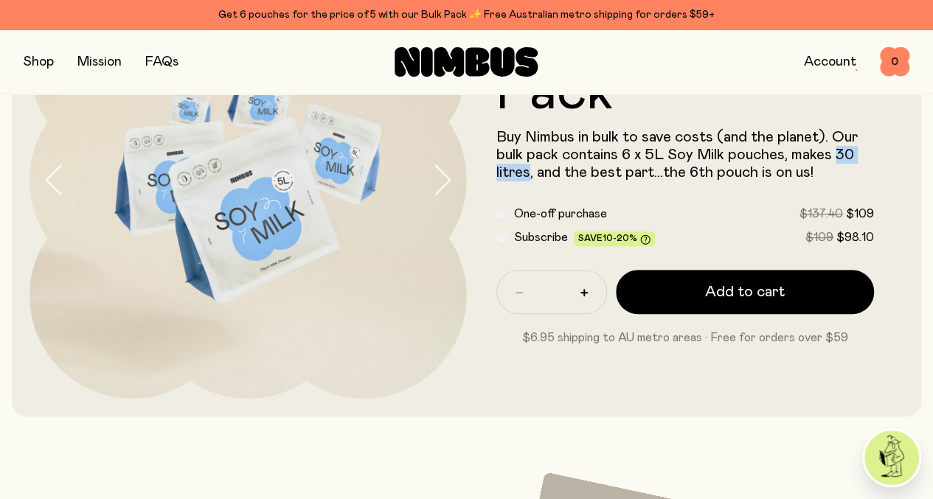
drag, startPoint x: 663, startPoint y: 161, endPoint x: 719, endPoint y: 161, distance: 56.8
click at [719, 161] on span "Buy Nimbus in bulk to save costs (and the planet). Our bulk pack contains 6 x 5…" at bounding box center [676, 155] width 361 height 50
drag, startPoint x: 719, startPoint y: 161, endPoint x: 711, endPoint y: 189, distance: 29.4
click at [711, 189] on form "Soy Milk Bulk Pack Buy Nimbus in bulk to save costs (and the planet). Our bulk …" at bounding box center [685, 179] width 437 height 333
click at [537, 243] on div "Subscribe Save 10-20% $109 $98.10" at bounding box center [685, 238] width 378 height 18
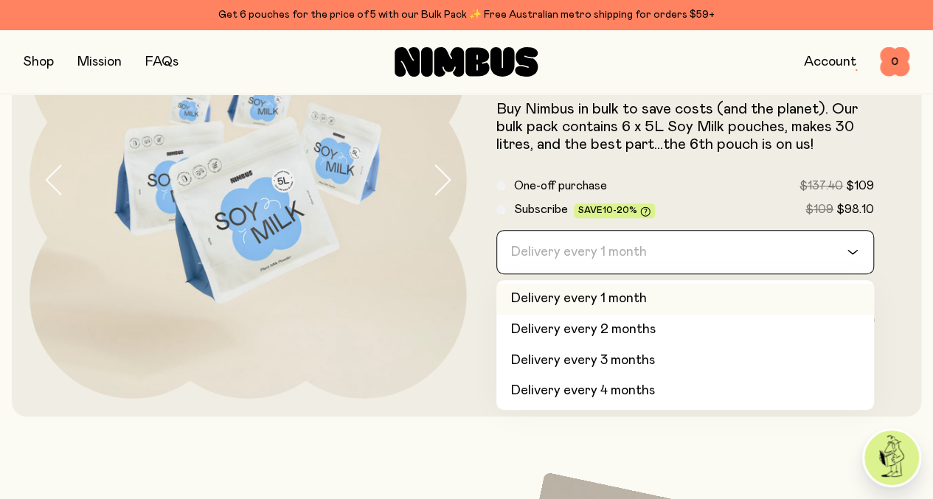
click at [846, 255] on icon "Search for option" at bounding box center [852, 252] width 12 height 6
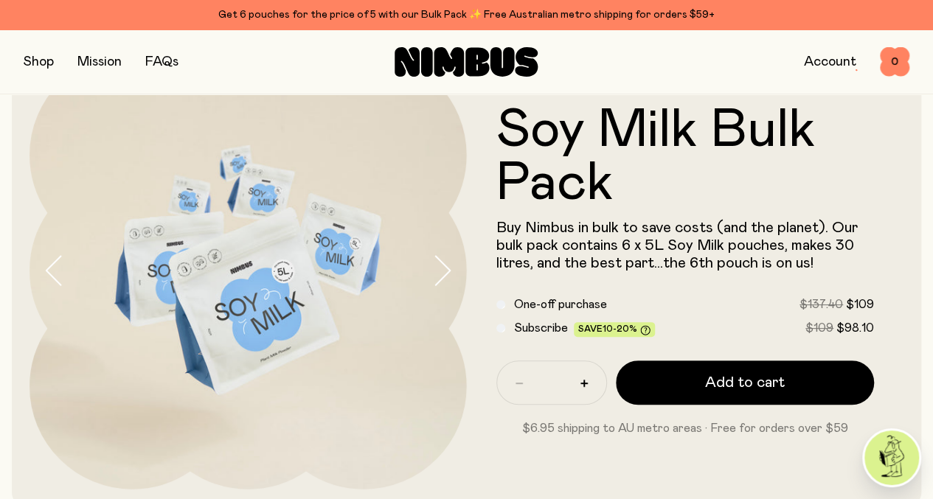
scroll to position [71, 0]
click at [46, 71] on button "button" at bounding box center [39, 62] width 30 height 21
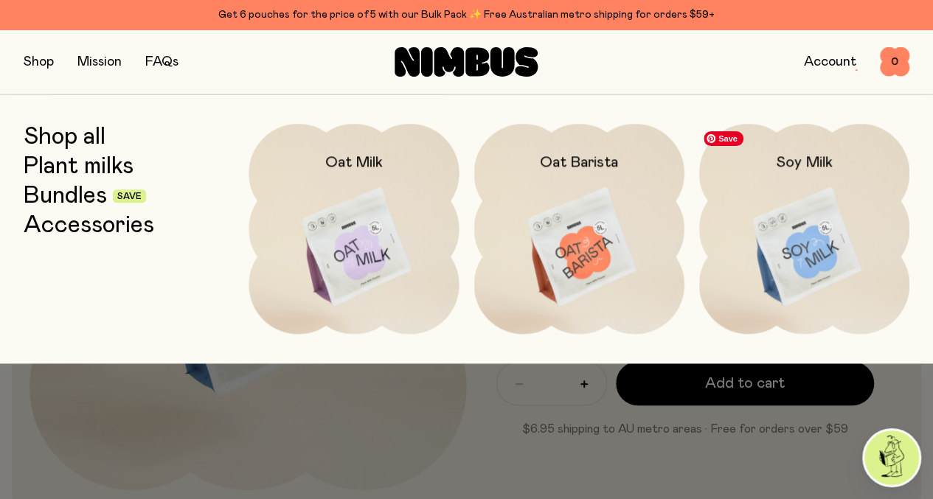
click at [803, 247] on img at bounding box center [804, 247] width 210 height 247
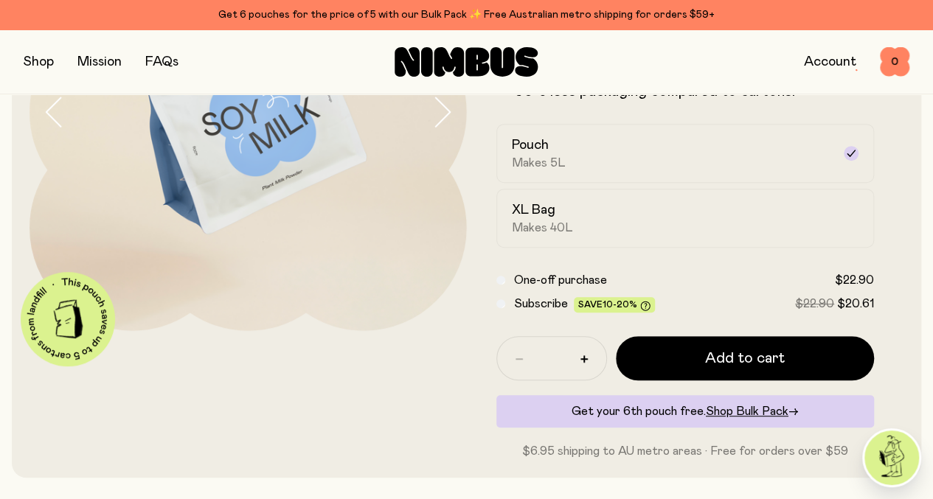
scroll to position [228, 0]
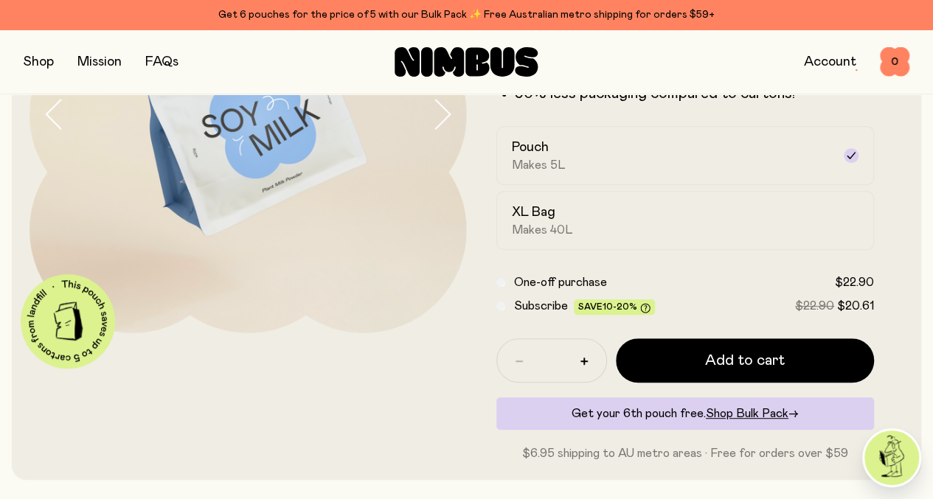
click at [529, 315] on div "Subscribe Save 10-20% $22.90 $20.61" at bounding box center [685, 306] width 378 height 18
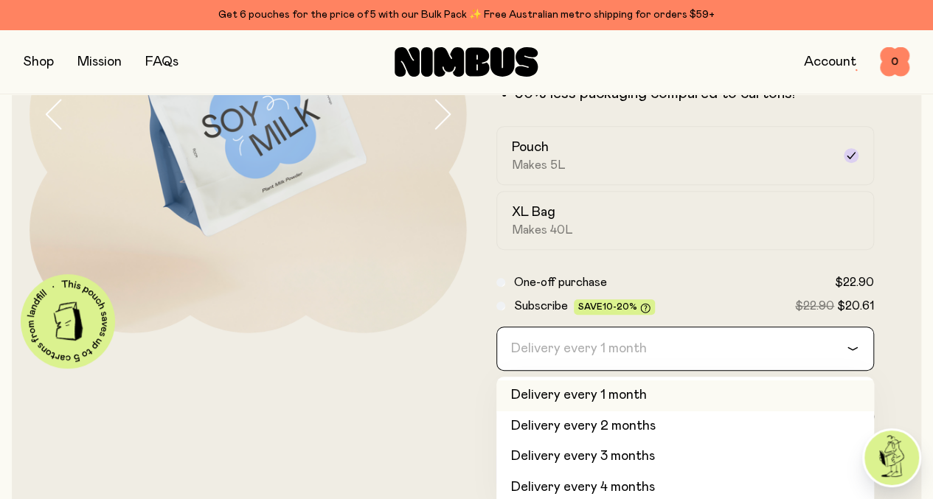
click at [647, 370] on div "Delivery every 1 month" at bounding box center [672, 348] width 350 height 43
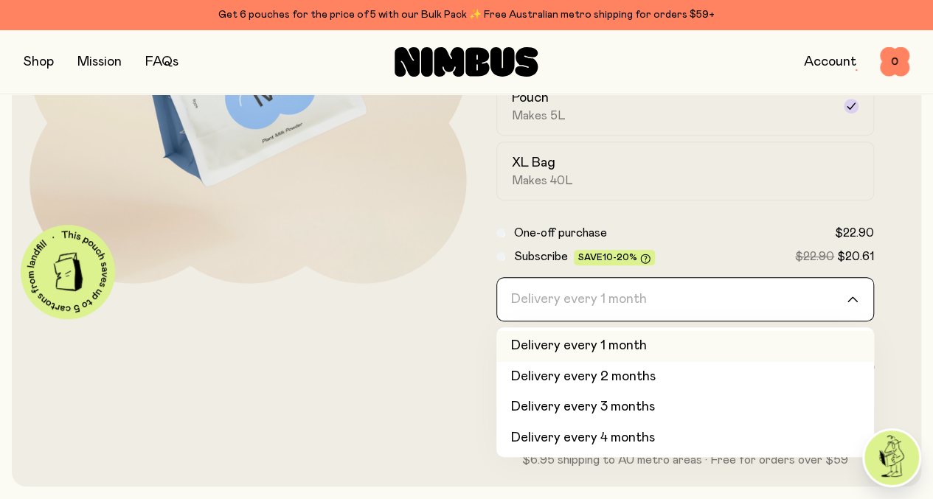
scroll to position [278, 0]
click at [647, 361] on li "Delivery every 1 month" at bounding box center [685, 345] width 378 height 31
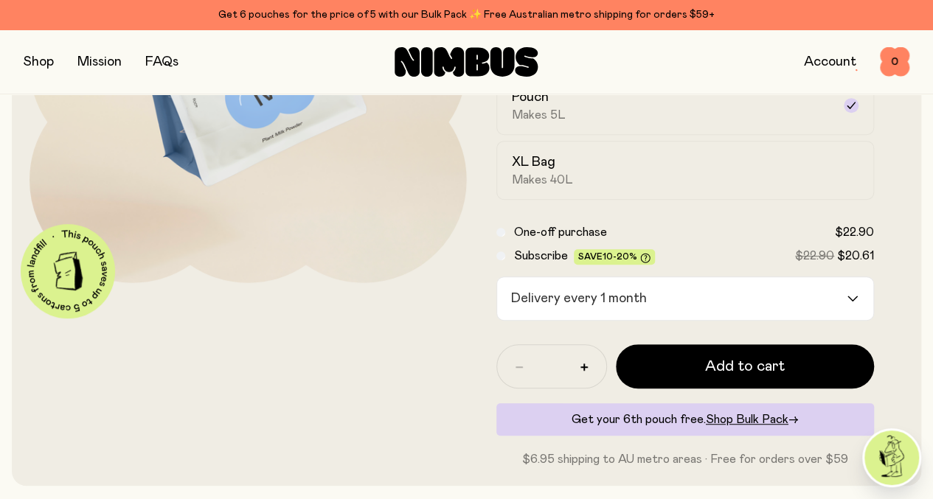
click at [873, 346] on form "Soy Milk A smooth and creamy blend made with all-natural, protein-packed soy be…" at bounding box center [685, 157] width 437 height 622
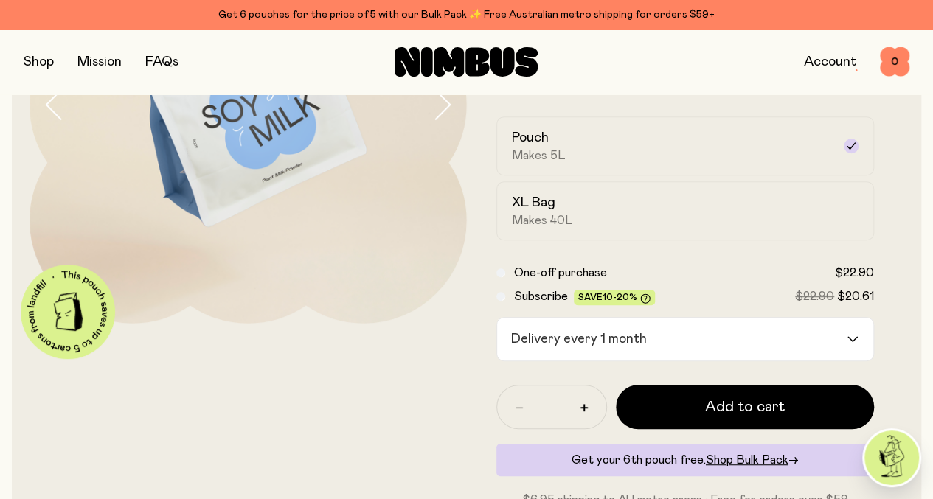
scroll to position [243, 0]
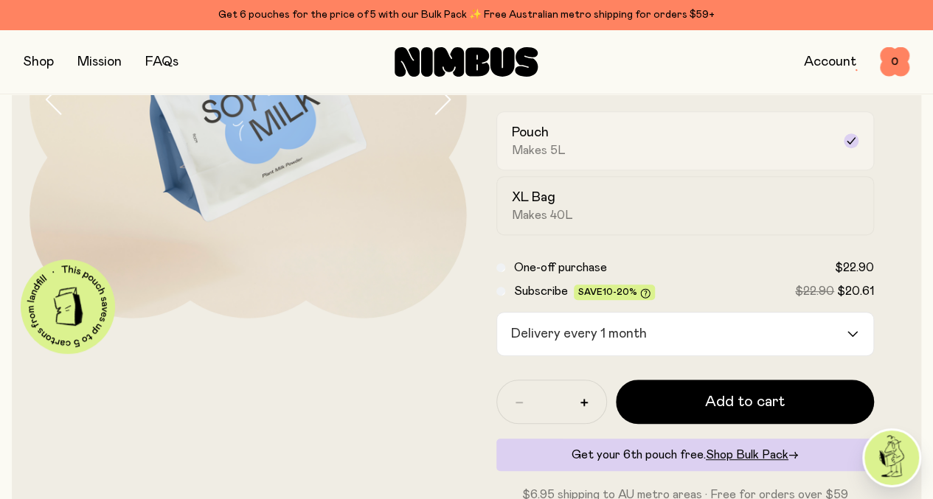
click at [638, 158] on div "Pouch Makes 5L" at bounding box center [672, 141] width 321 height 34
click at [588, 406] on icon "button" at bounding box center [583, 402] width 7 height 7
type input "*"
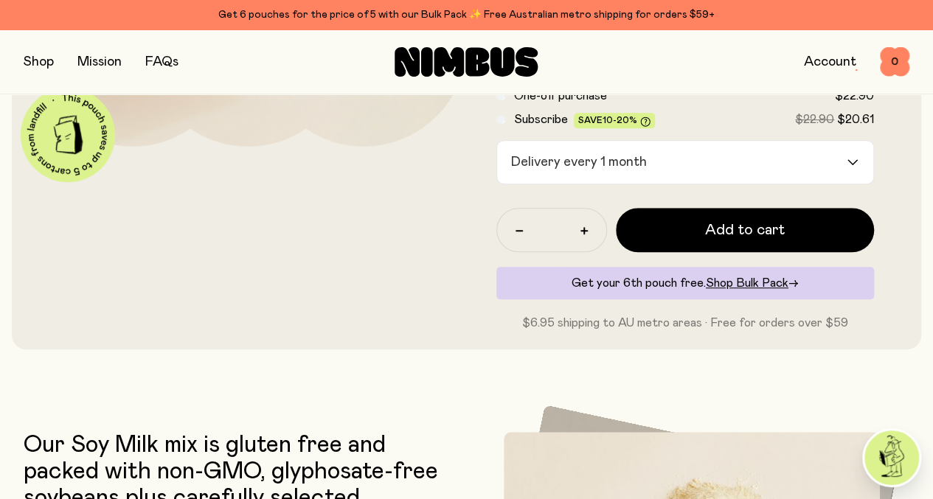
scroll to position [415, 0]
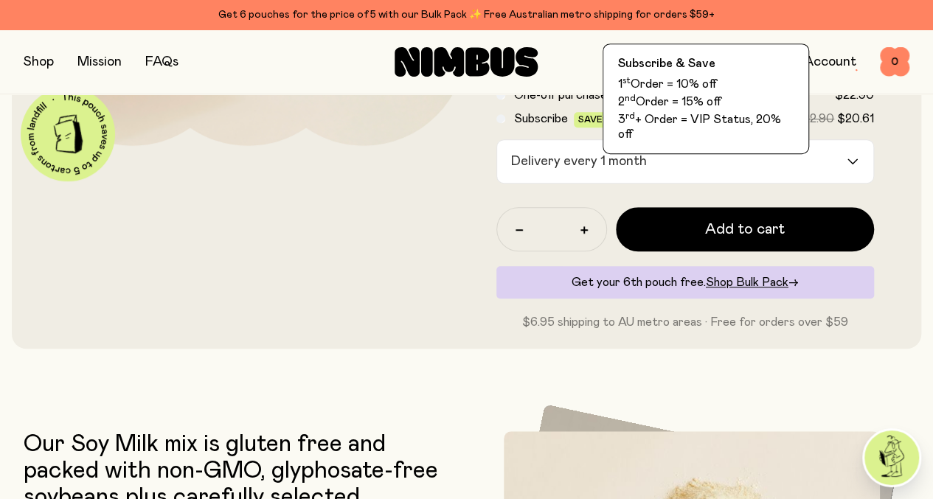
click at [650, 126] on icon at bounding box center [645, 121] width 10 height 10
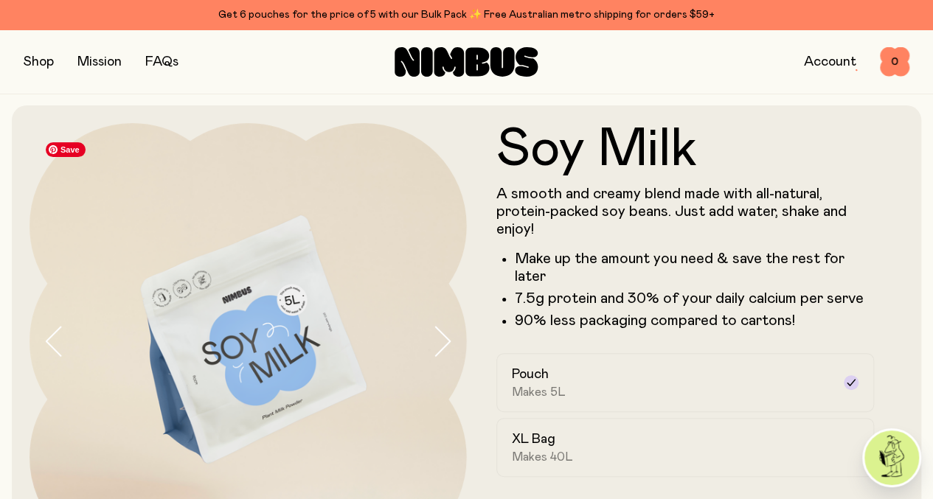
scroll to position [0, 0]
click at [48, 59] on button "button" at bounding box center [39, 62] width 30 height 21
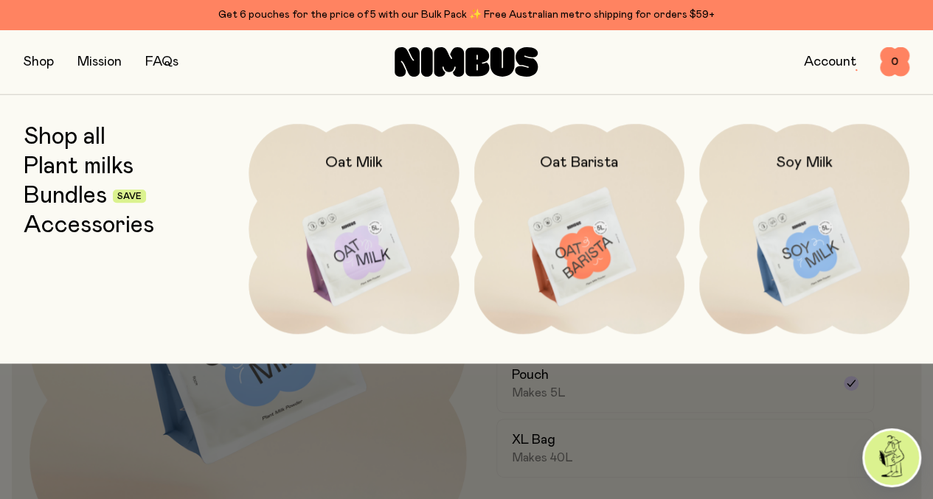
click at [75, 195] on link "Bundles" at bounding box center [65, 196] width 83 height 27
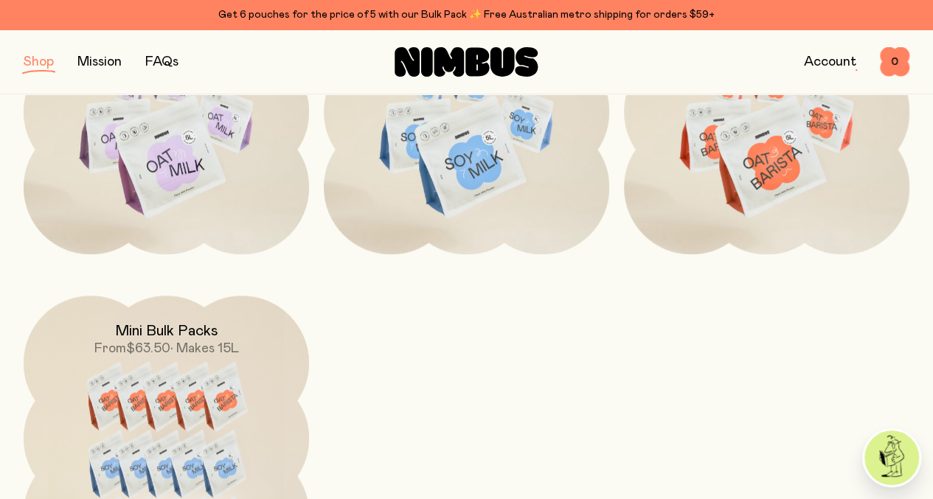
scroll to position [673, 0]
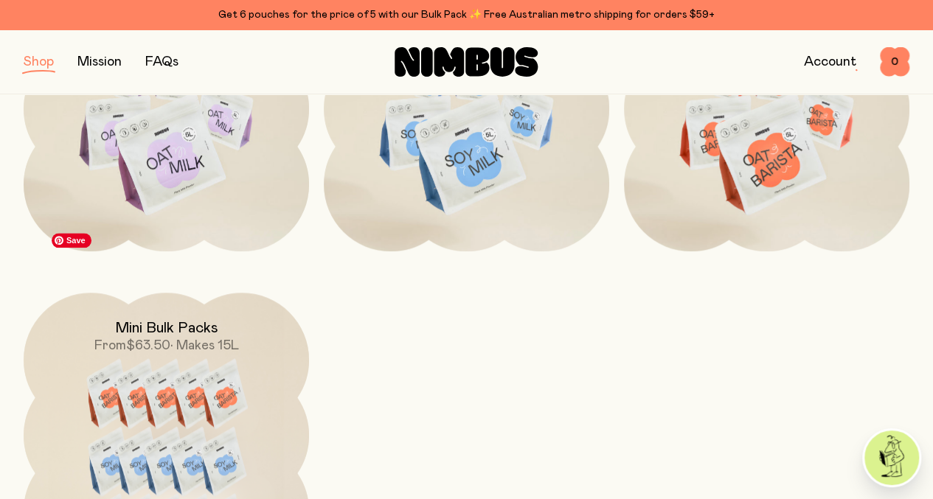
click at [217, 343] on img at bounding box center [166, 471] width 285 height 357
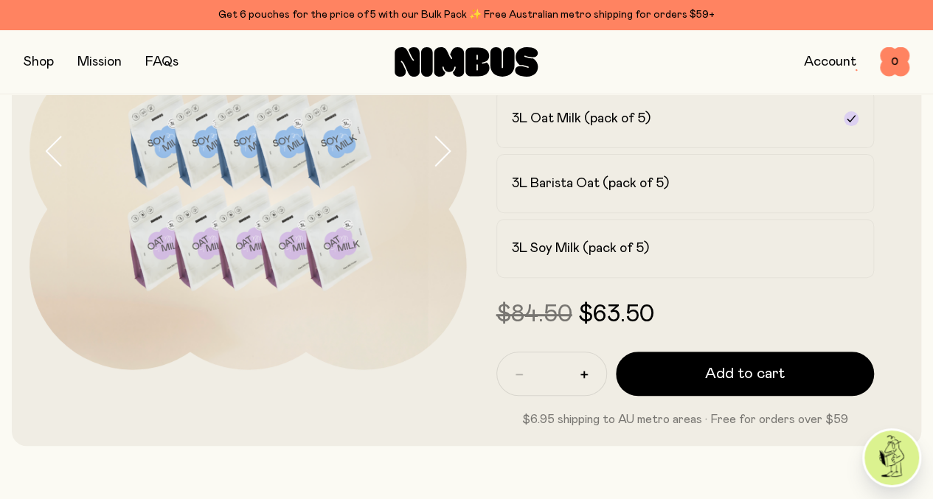
scroll to position [192, 0]
click at [565, 257] on h2 "3L Soy Milk (pack of 5)" at bounding box center [580, 248] width 137 height 18
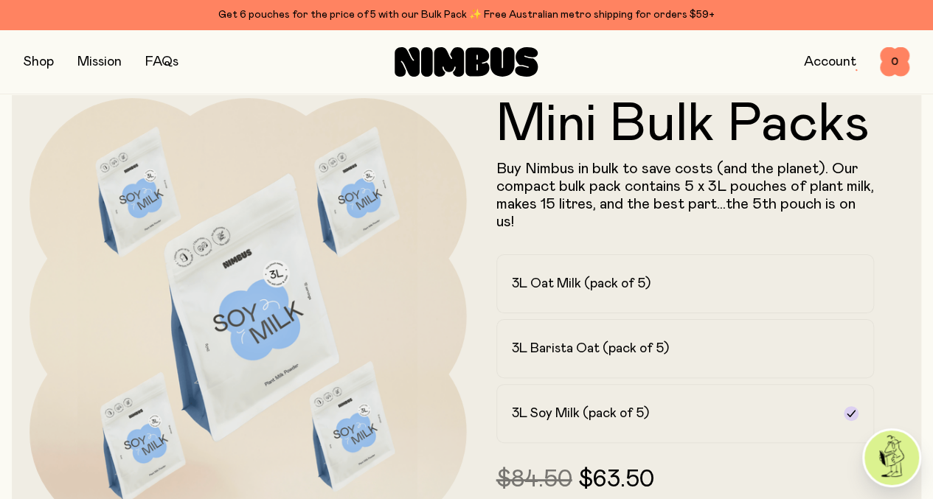
scroll to position [0, 0]
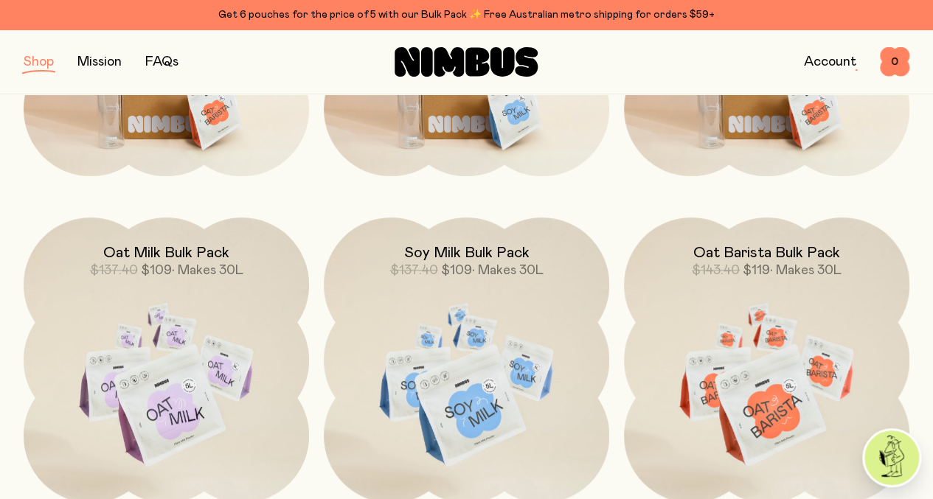
scroll to position [421, 0]
click at [461, 272] on img at bounding box center [466, 385] width 285 height 335
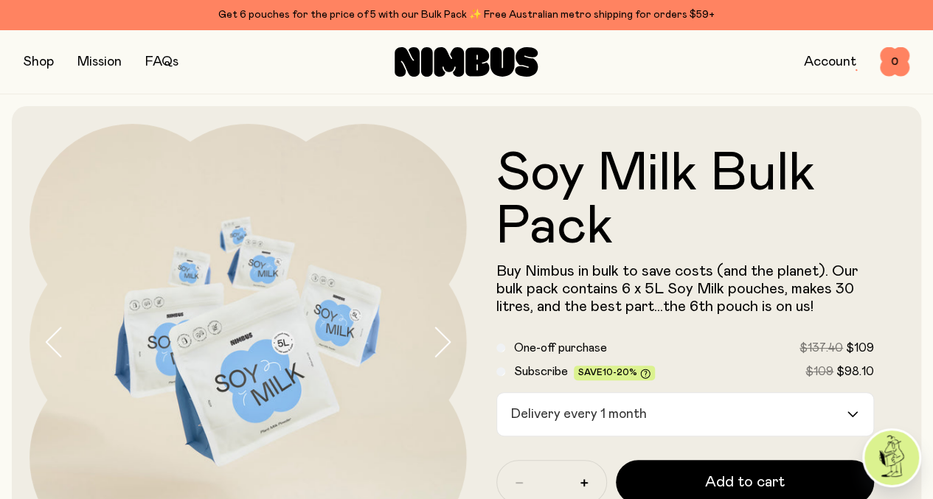
click at [170, 67] on link "FAQs" at bounding box center [161, 61] width 33 height 13
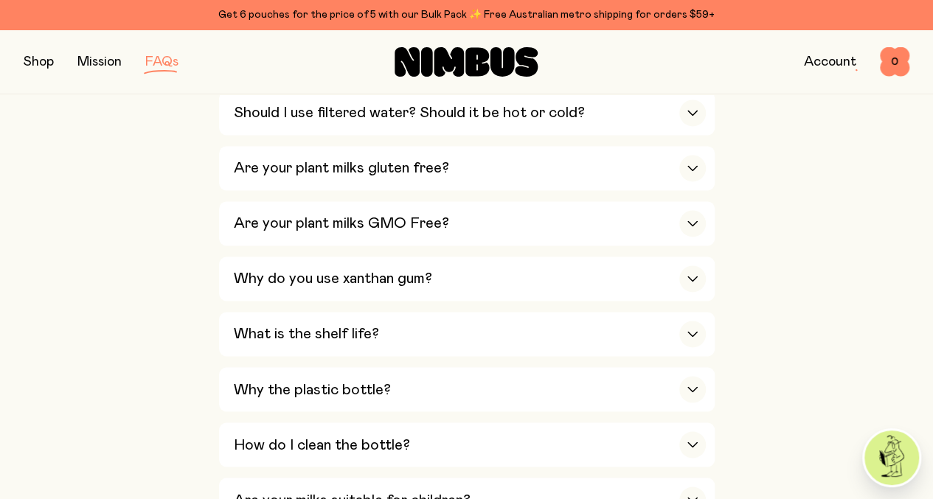
scroll to position [1194, 0]
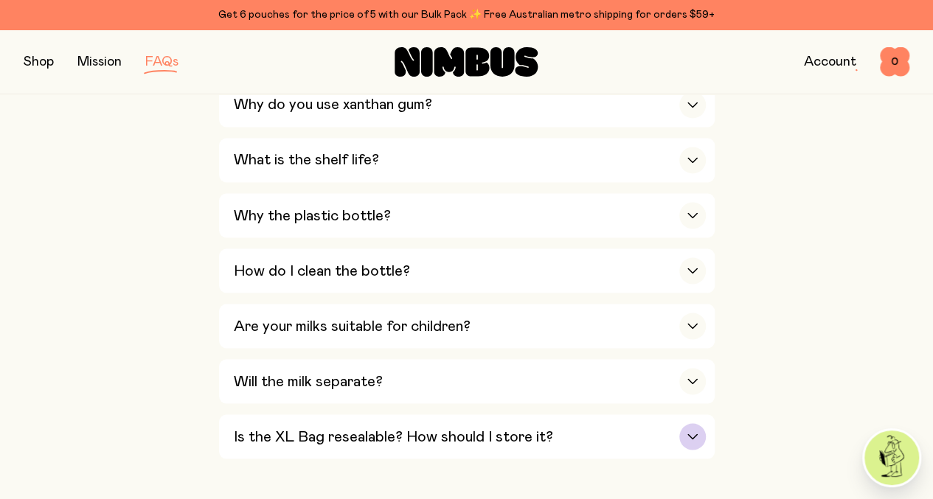
click at [691, 423] on div "button" at bounding box center [692, 436] width 27 height 27
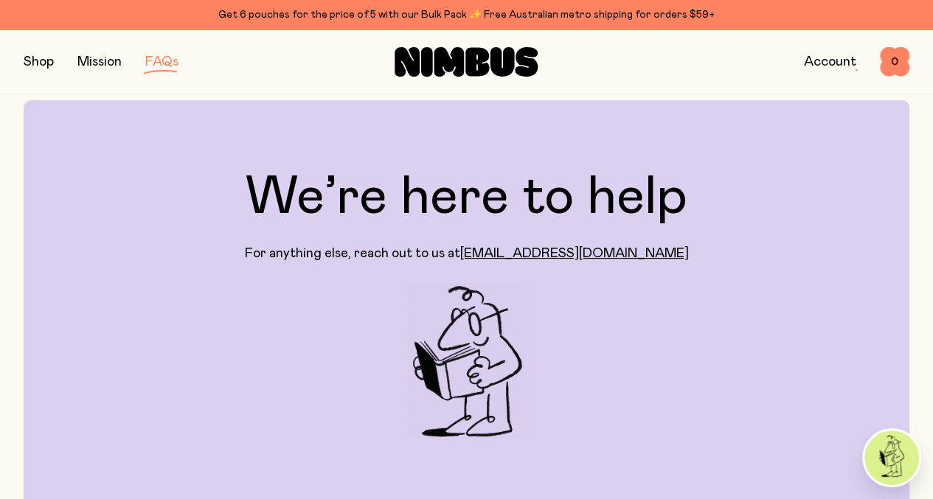
scroll to position [0, 0]
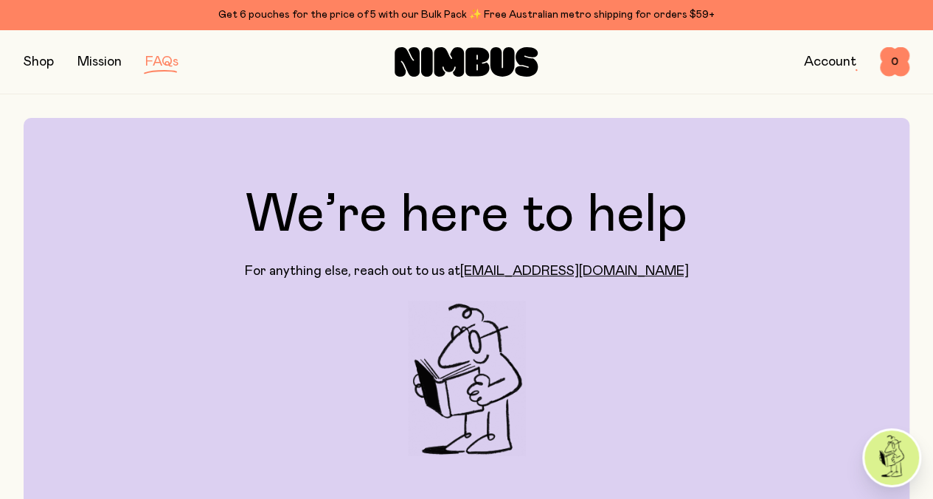
click at [44, 57] on button "button" at bounding box center [39, 62] width 30 height 21
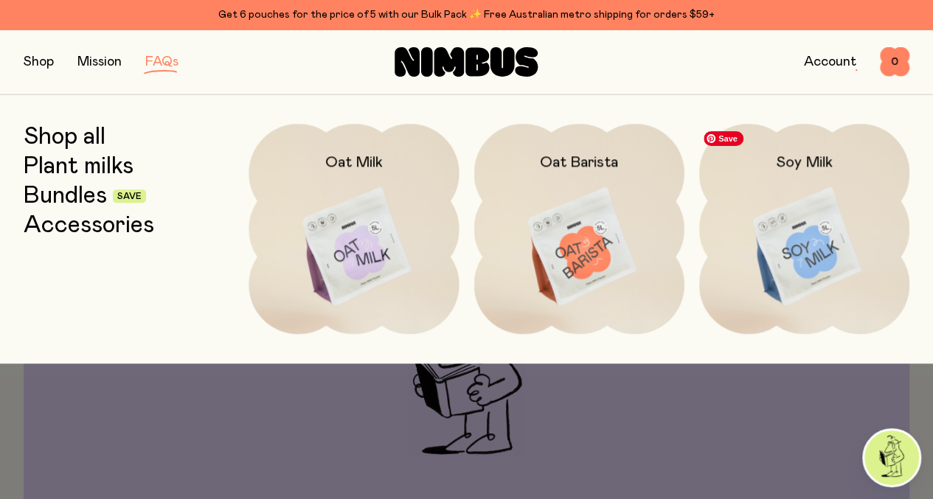
click at [801, 262] on img at bounding box center [804, 247] width 210 height 247
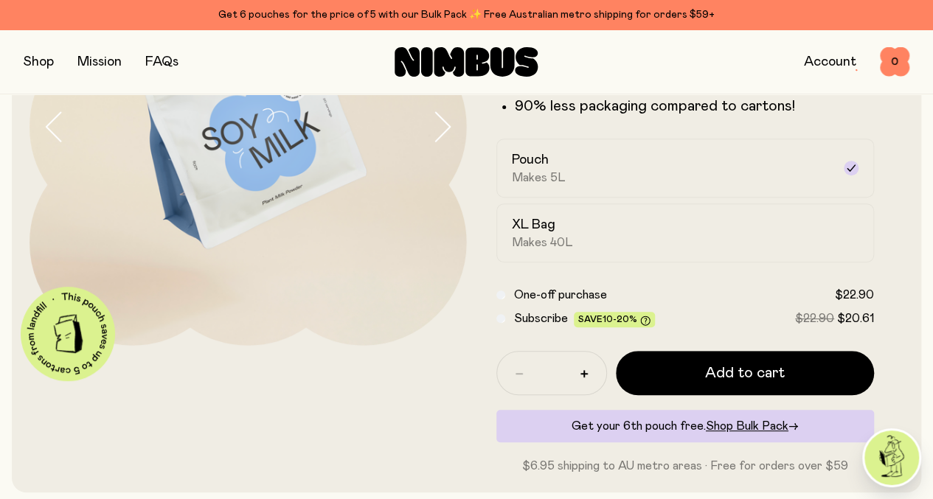
scroll to position [215, 0]
click at [734, 432] on span "Shop Bulk Pack" at bounding box center [746, 426] width 83 height 12
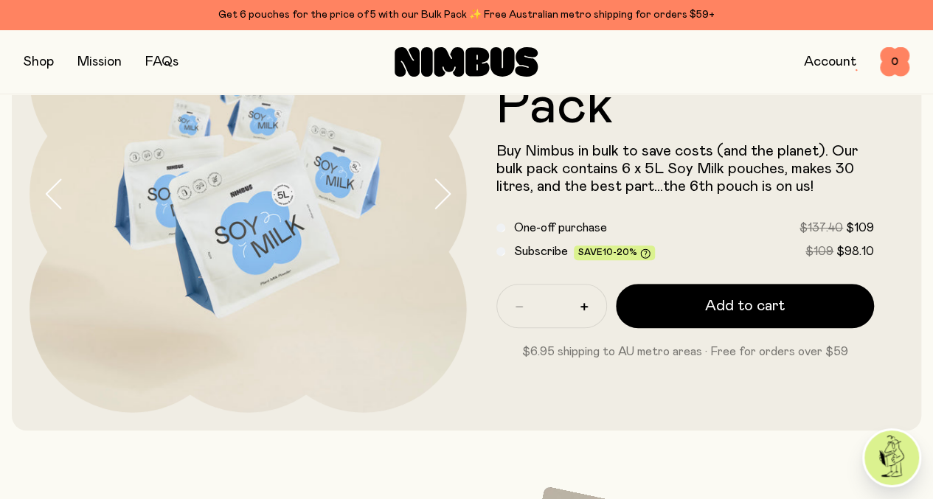
scroll to position [149, 0]
click at [167, 59] on link "FAQs" at bounding box center [161, 61] width 33 height 13
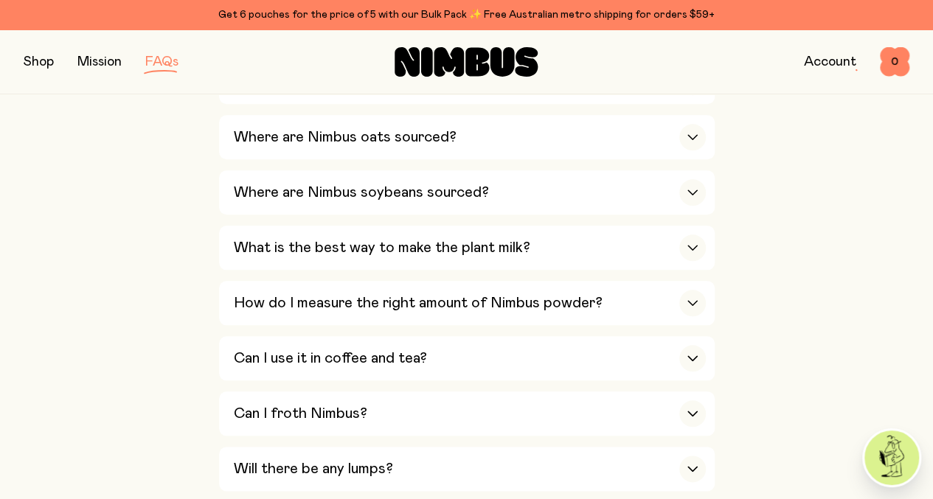
scroll to position [620, 0]
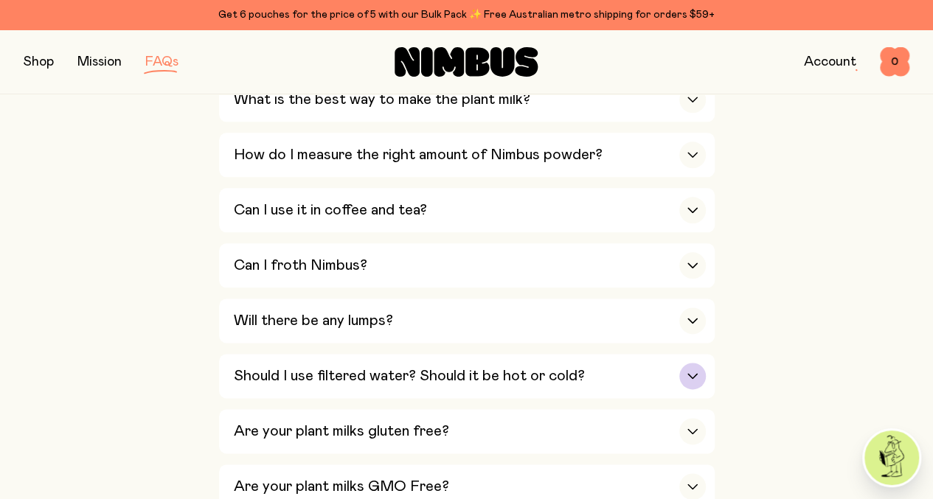
scroll to position [758, 0]
click at [689, 417] on div "button" at bounding box center [692, 430] width 27 height 27
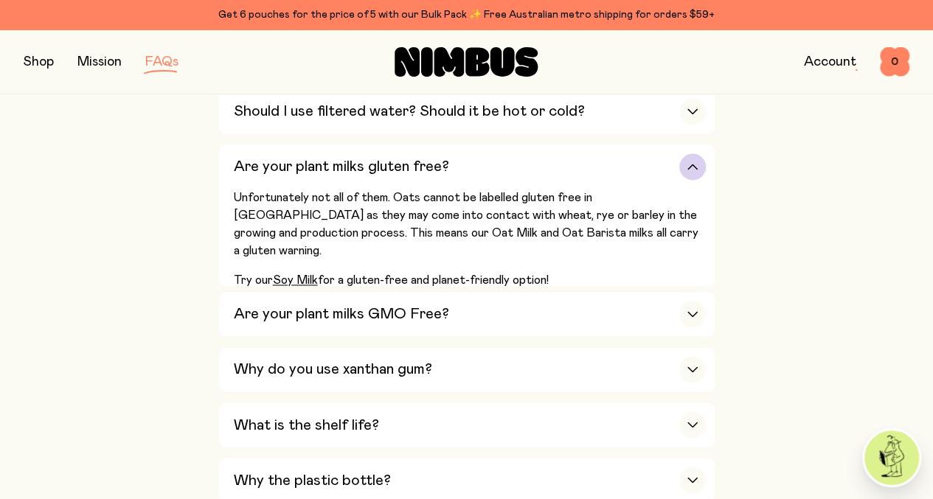
scroll to position [1023, 0]
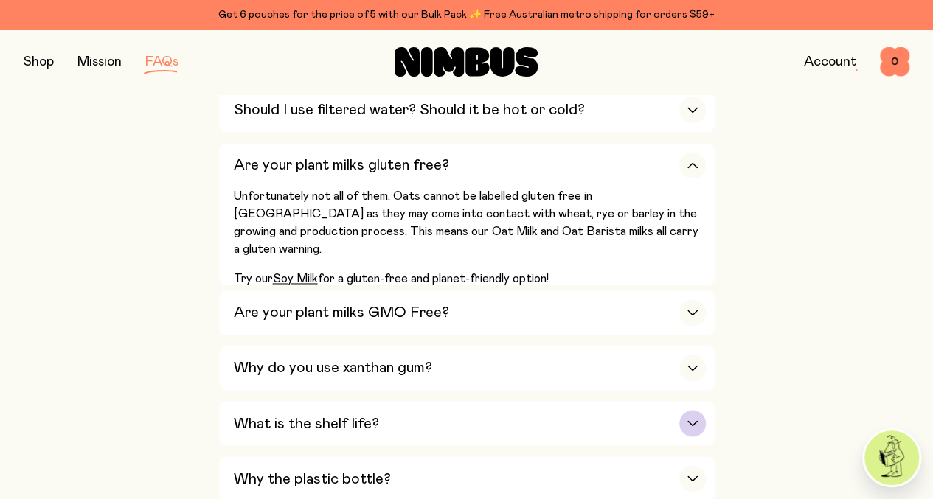
click at [689, 420] on icon "button" at bounding box center [692, 423] width 12 height 6
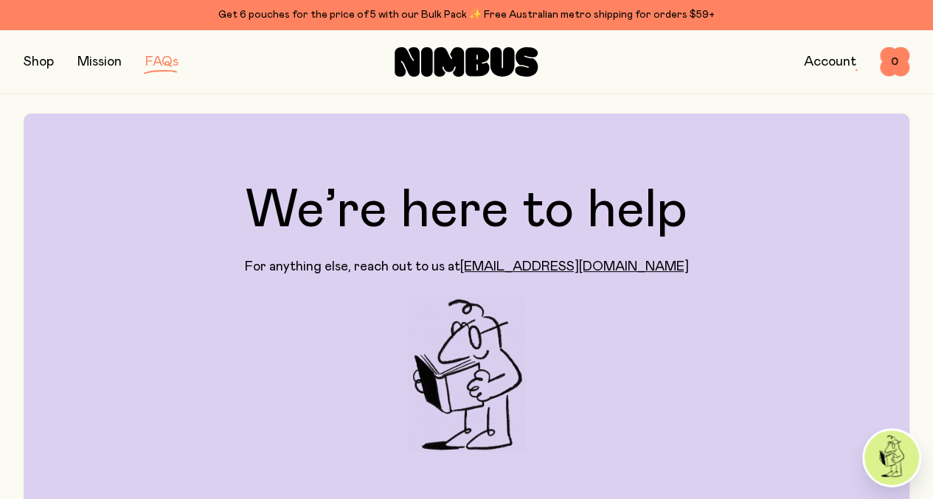
scroll to position [0, 0]
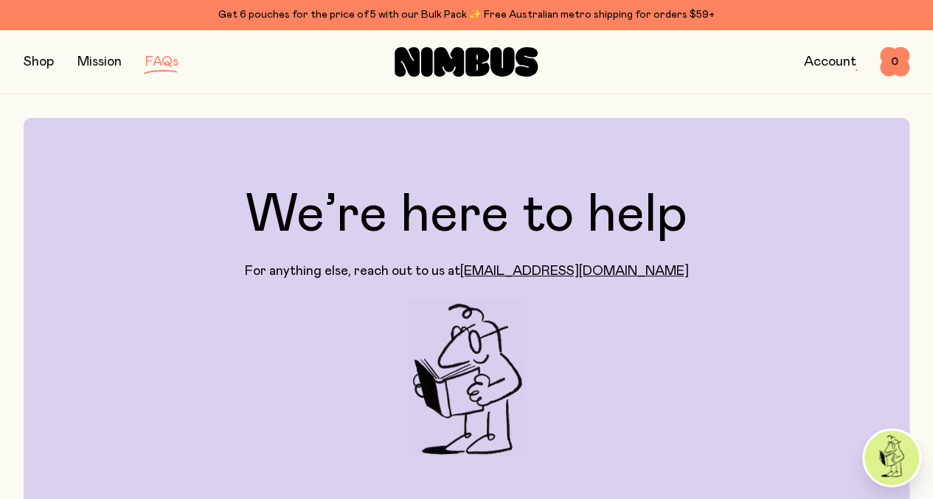
click at [41, 54] on button "button" at bounding box center [39, 62] width 30 height 21
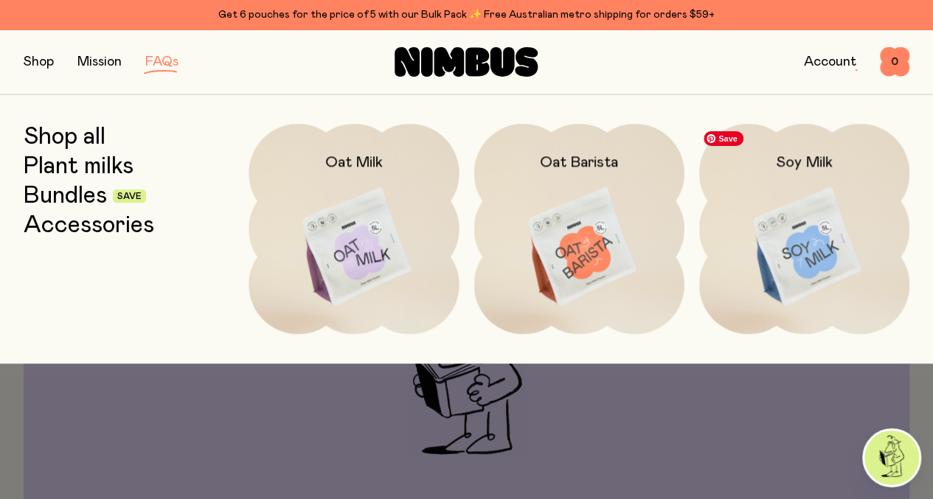
click at [836, 207] on img at bounding box center [804, 247] width 210 height 247
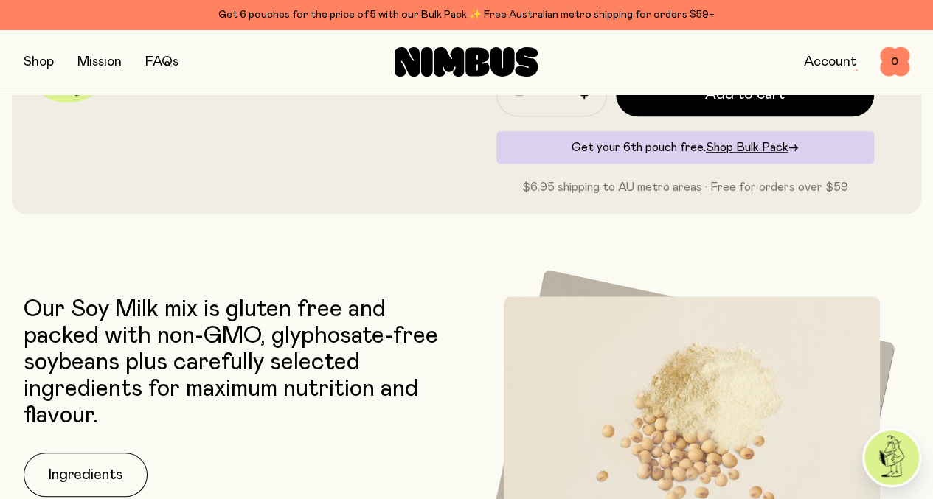
scroll to position [499, 0]
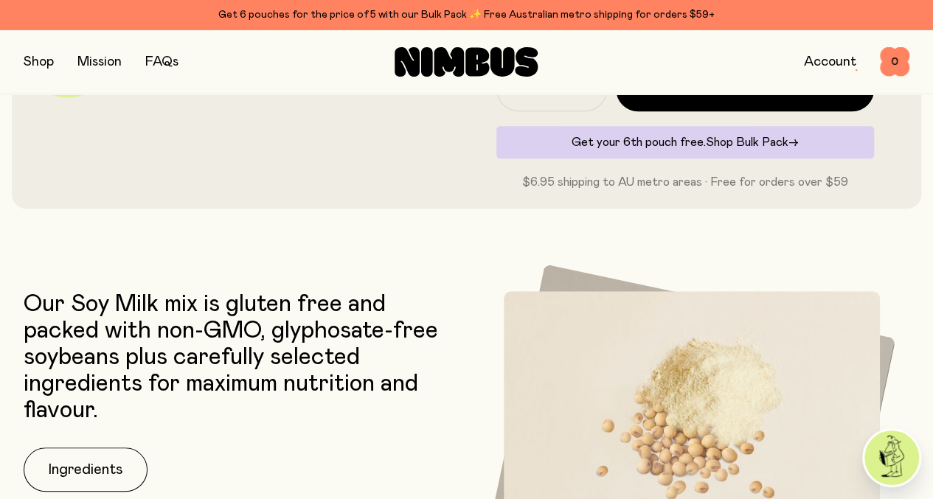
click at [751, 148] on span "Shop Bulk Pack" at bounding box center [746, 142] width 83 height 12
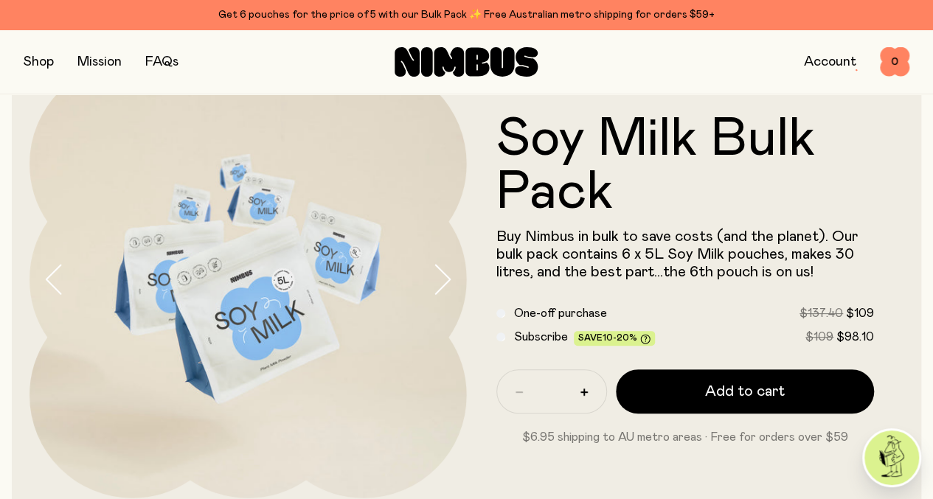
scroll to position [89, 0]
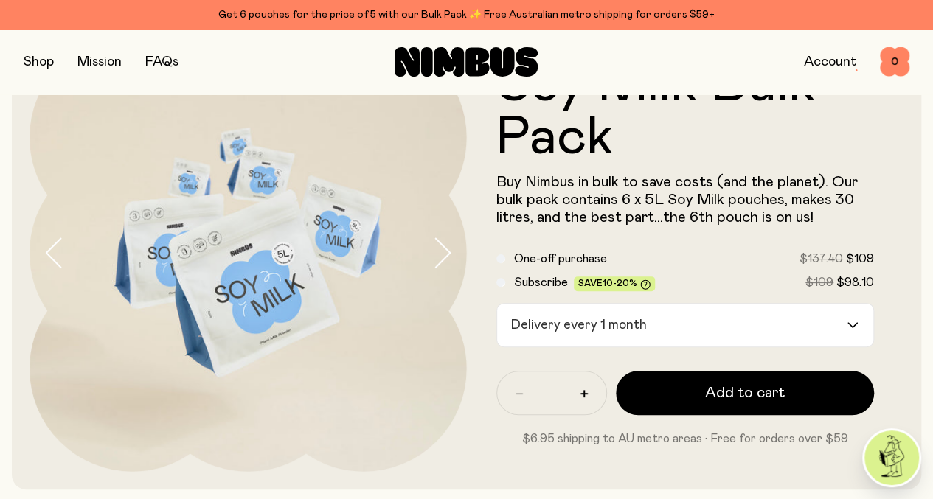
click at [846, 328] on icon "Search for option" at bounding box center [852, 325] width 12 height 6
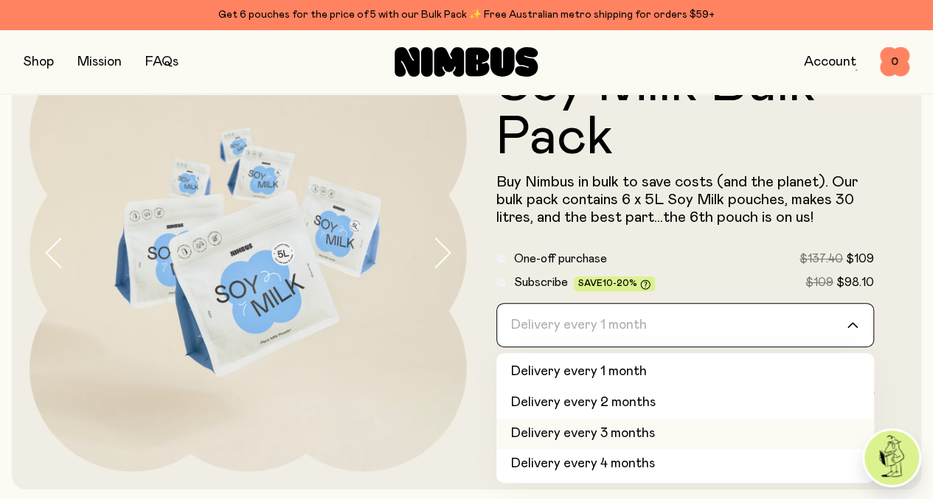
click at [699, 436] on li "Delivery every 3 months" at bounding box center [685, 434] width 378 height 31
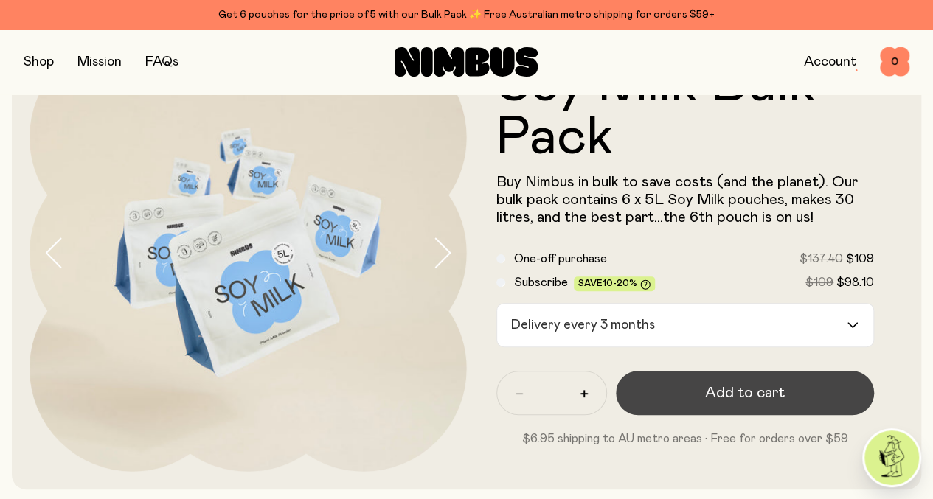
click at [750, 399] on span "Add to cart" at bounding box center [745, 393] width 80 height 21
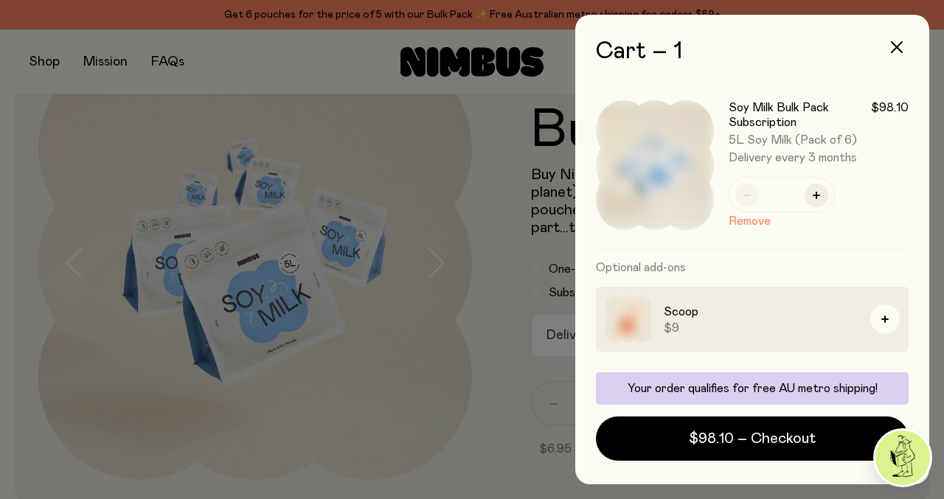
scroll to position [135, 0]
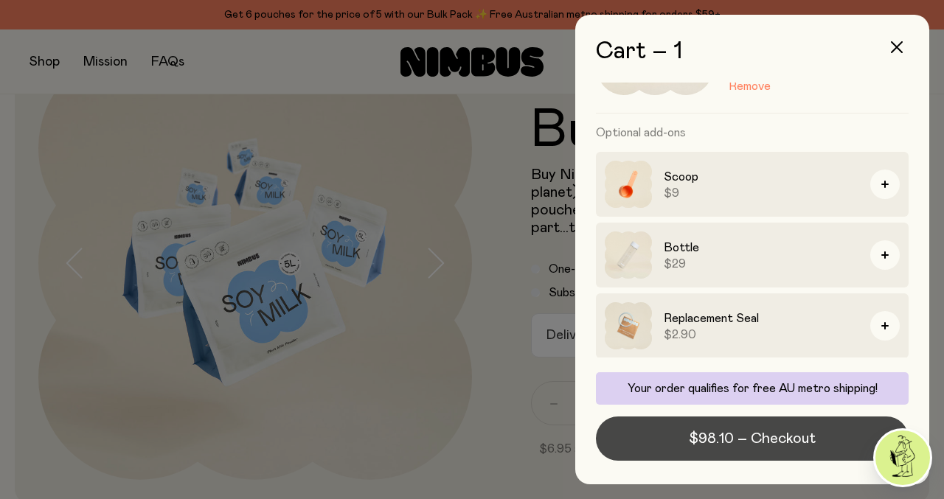
click at [784, 439] on span "$98.10 – Checkout" at bounding box center [752, 438] width 127 height 21
